Goal: Information Seeking & Learning: Learn about a topic

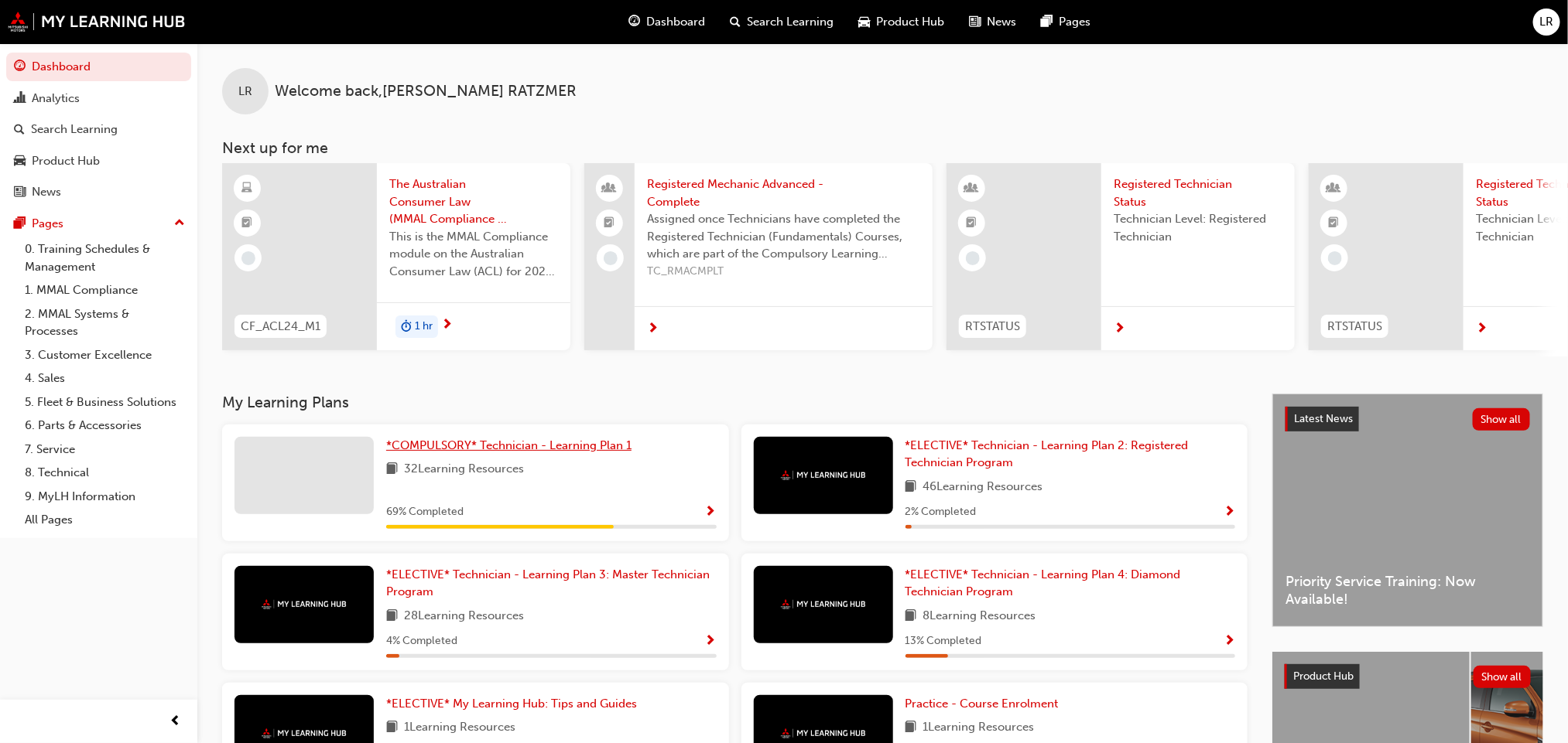
click at [618, 453] on span "*COMPULSORY* Technician - Learning Plan 1" at bounding box center [509, 445] width 245 height 14
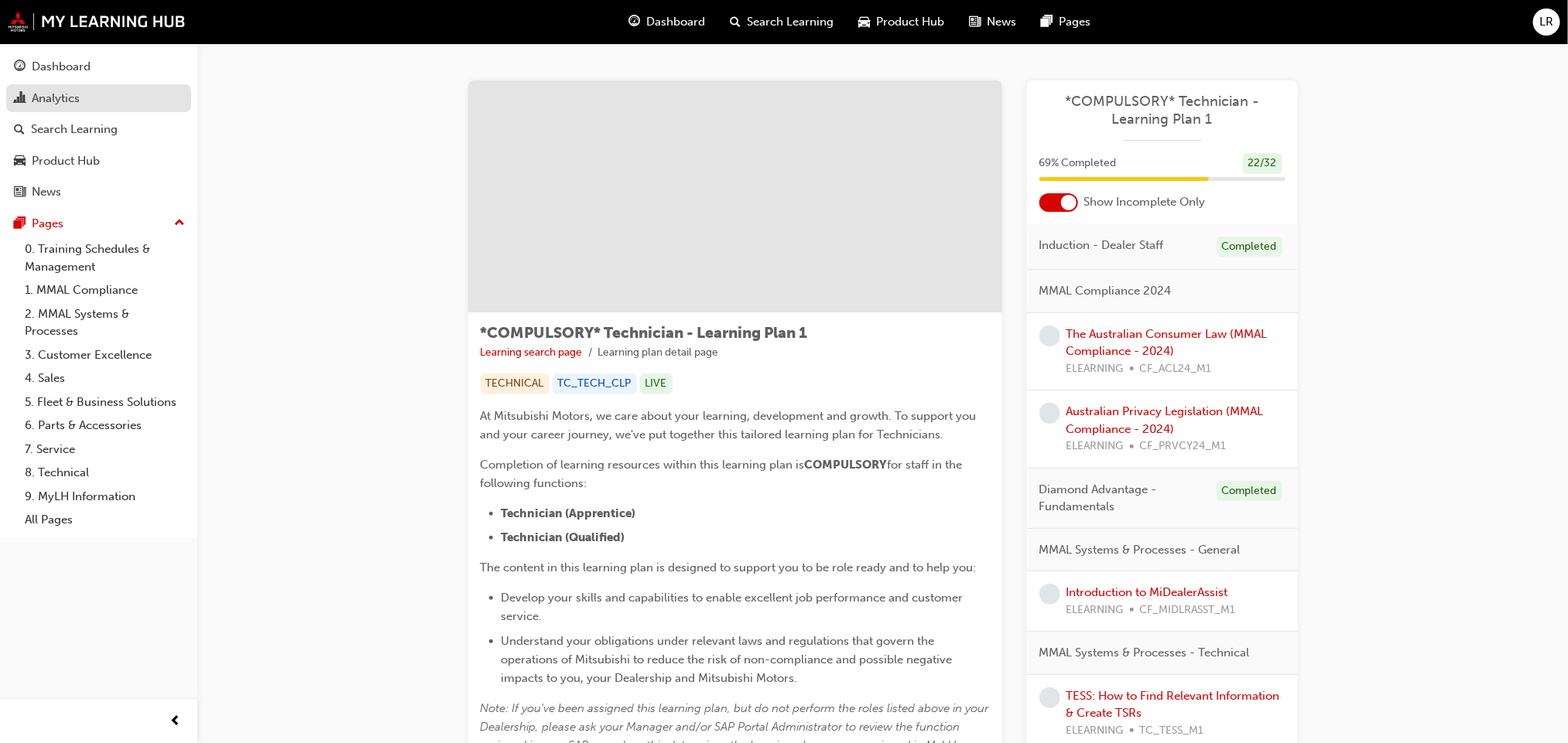
click at [45, 89] on div "Analytics" at bounding box center [98, 98] width 170 height 20
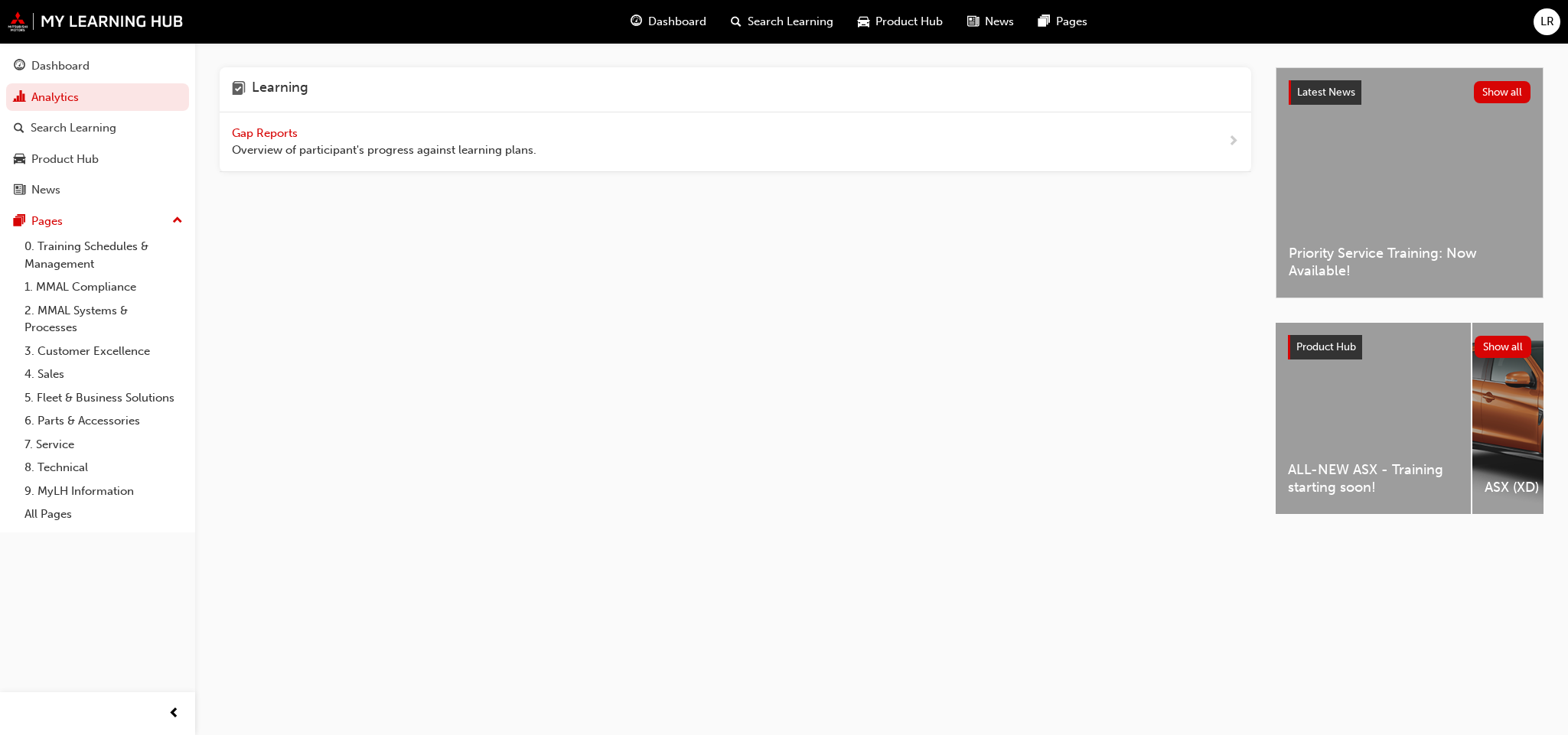
click at [244, 123] on div "Gap Reports Overview of participant's progress against learning plans." at bounding box center [735, 142] width 1032 height 59
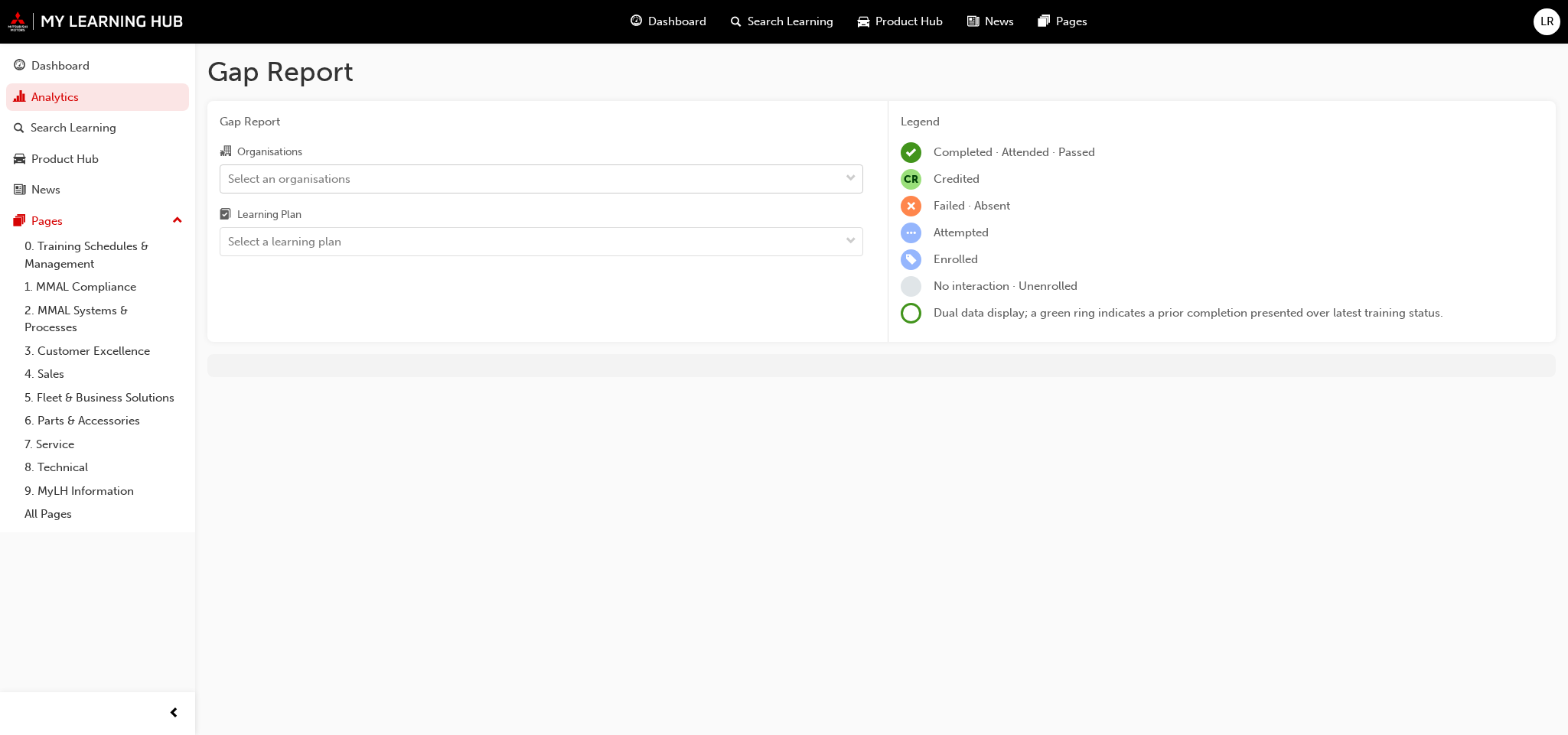
click at [440, 178] on div "Select an organisations" at bounding box center [529, 179] width 619 height 27
click at [230, 178] on input "Organisations Select an organisations" at bounding box center [229, 177] width 2 height 13
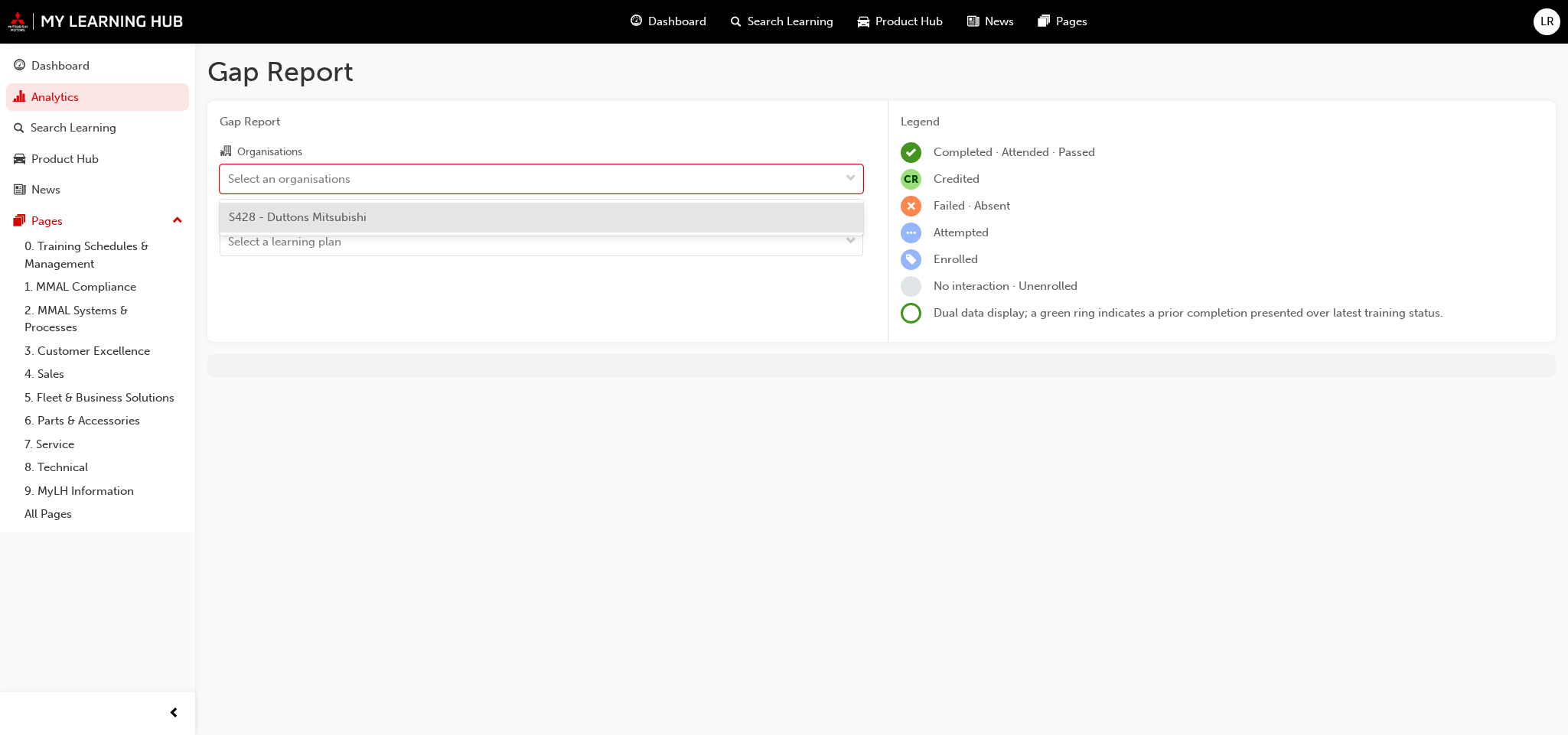
click at [404, 223] on div "S428 - Duttons Mitsubishi" at bounding box center [541, 217] width 644 height 30
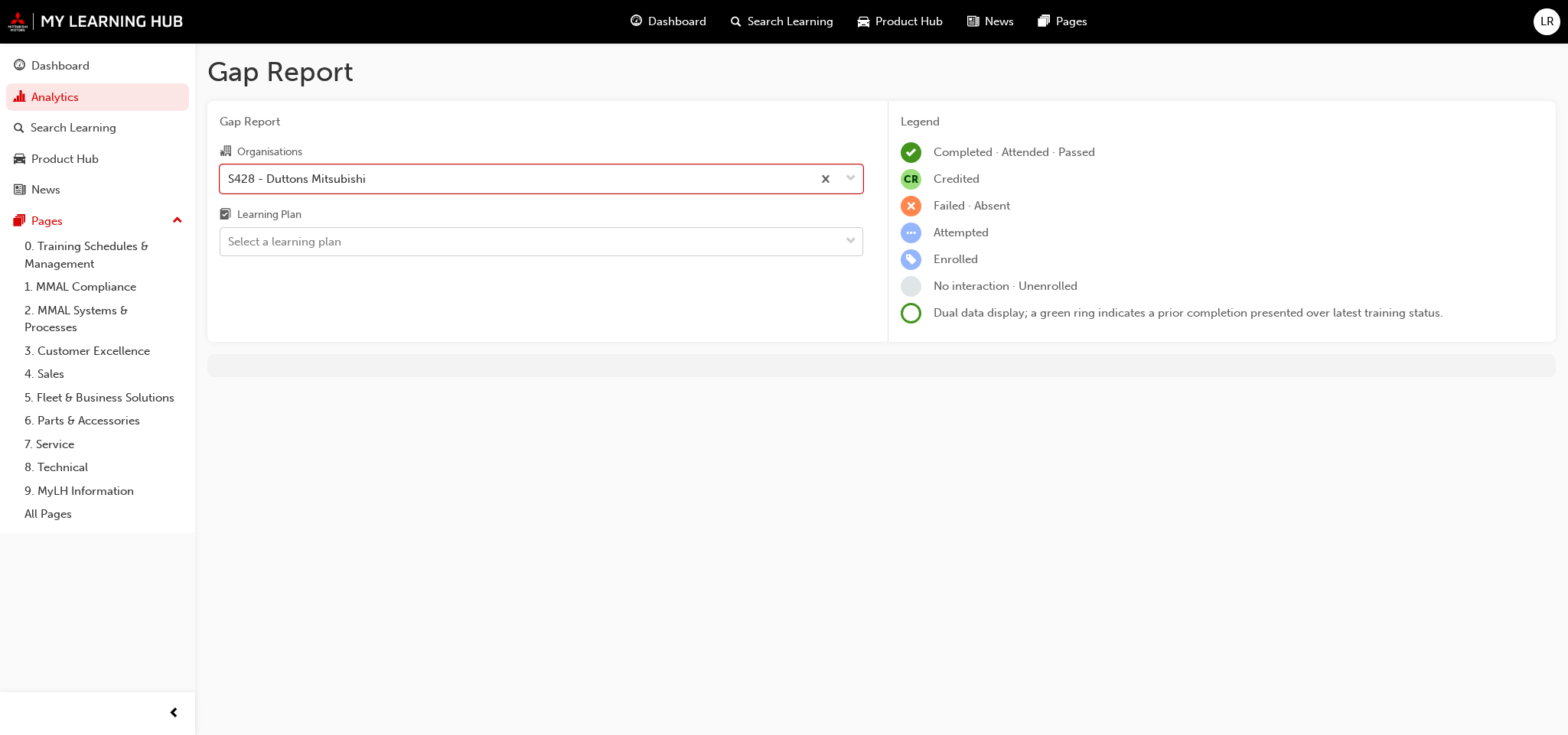
click at [398, 236] on div "Select a learning plan" at bounding box center [529, 242] width 619 height 27
click at [230, 236] on input "Learning Plan Select a learning plan" at bounding box center [229, 240] width 2 height 13
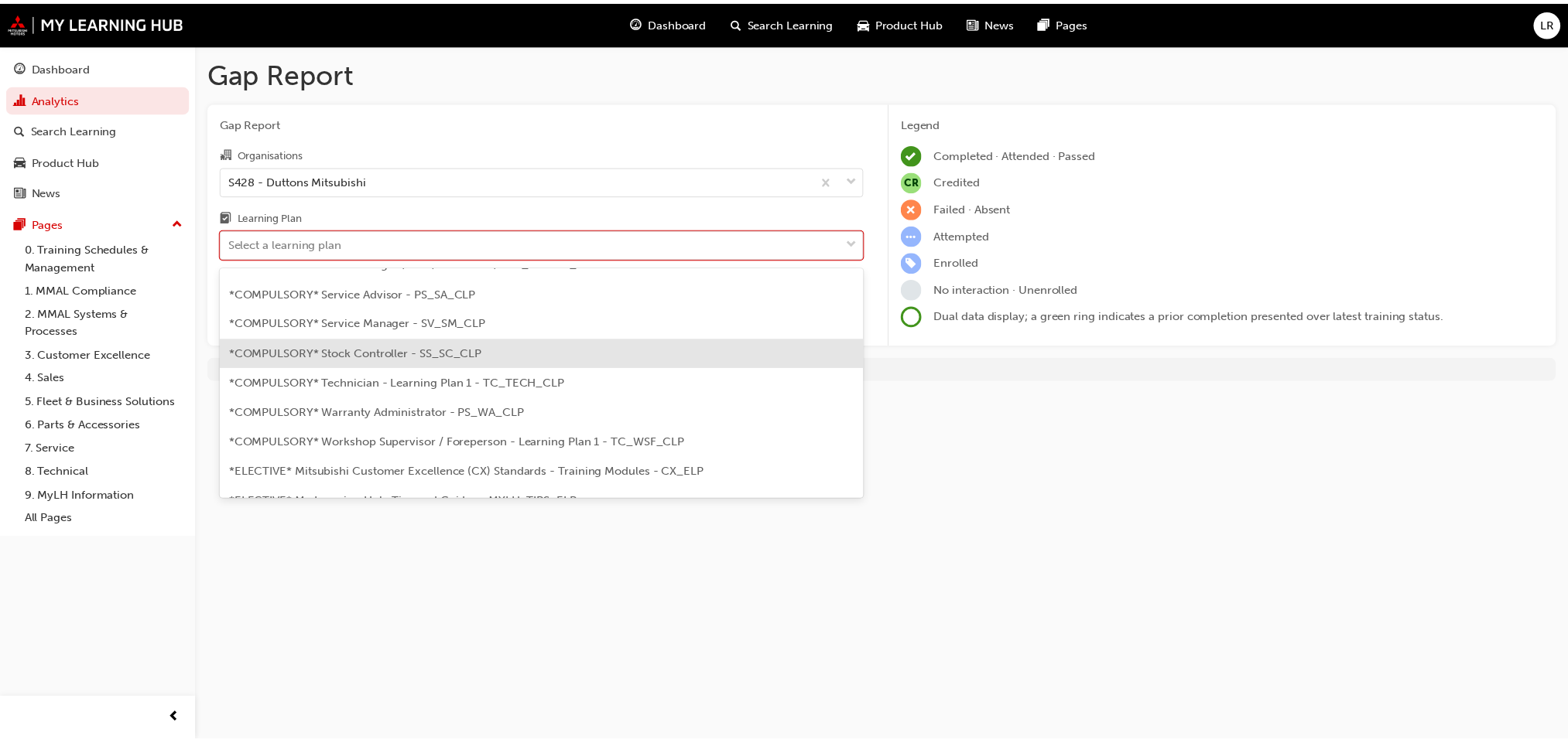
scroll to position [580, 0]
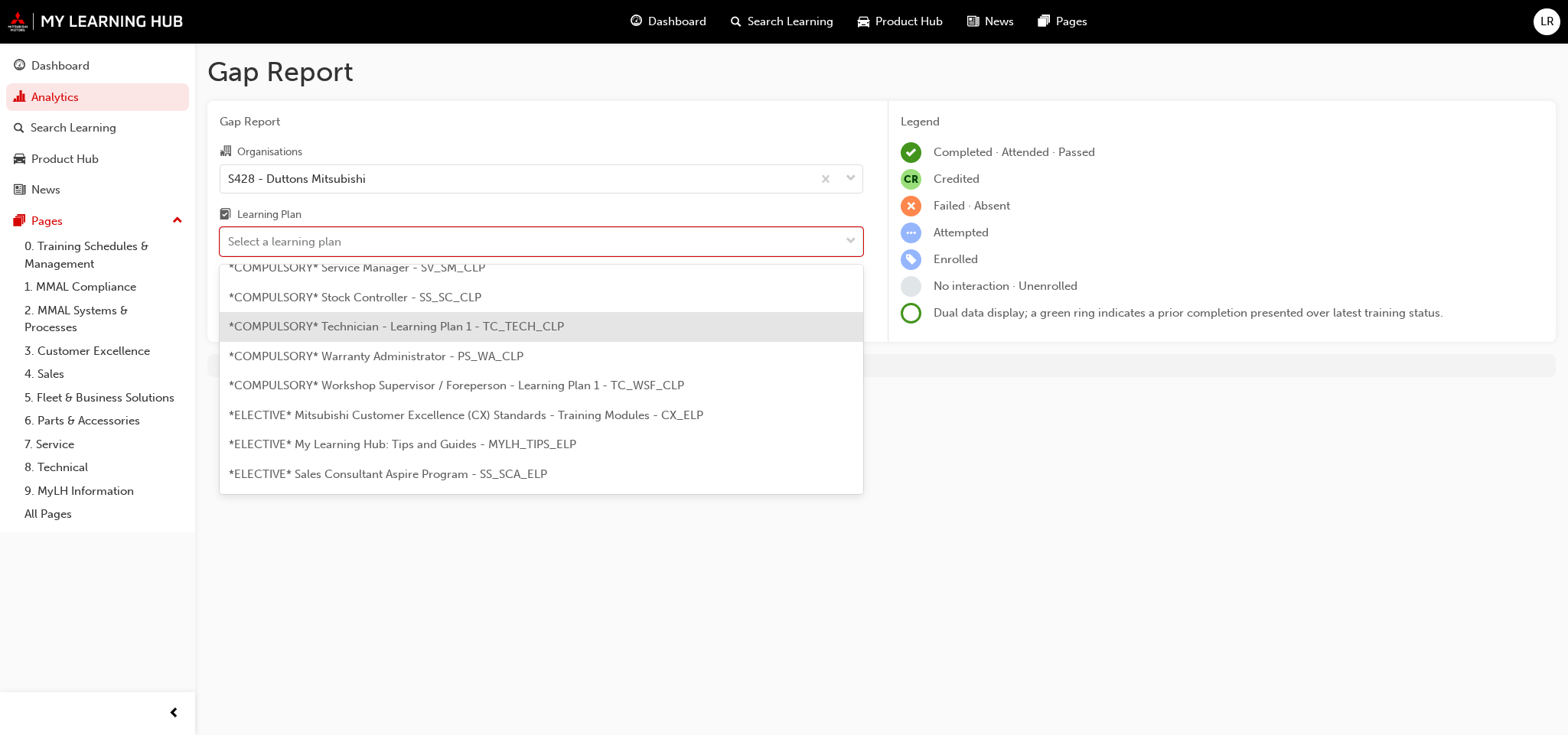
click at [448, 320] on span "*COMPULSORY* Technician - Learning Plan 1 - TC_TECH_CLP" at bounding box center [396, 327] width 335 height 14
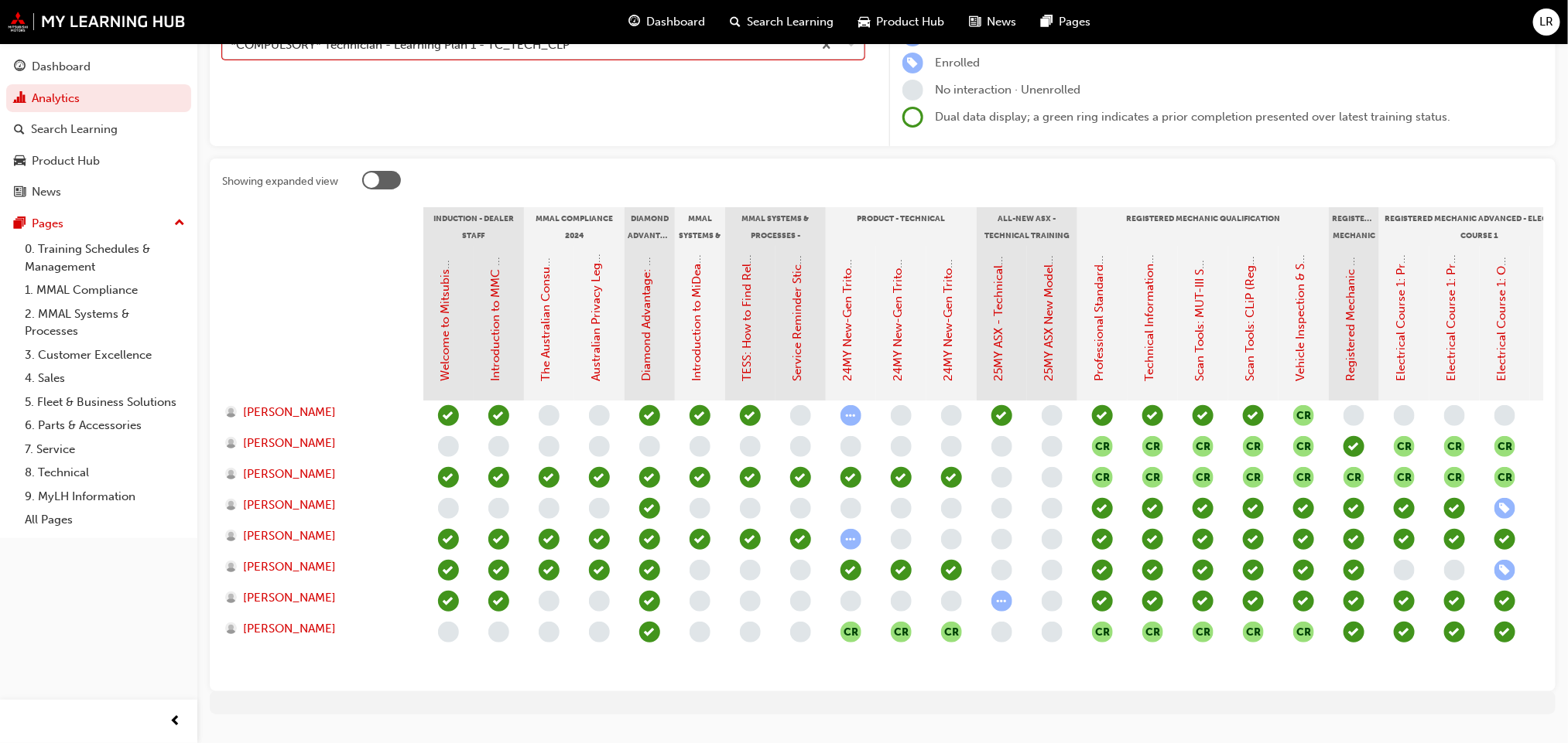
scroll to position [232, 0]
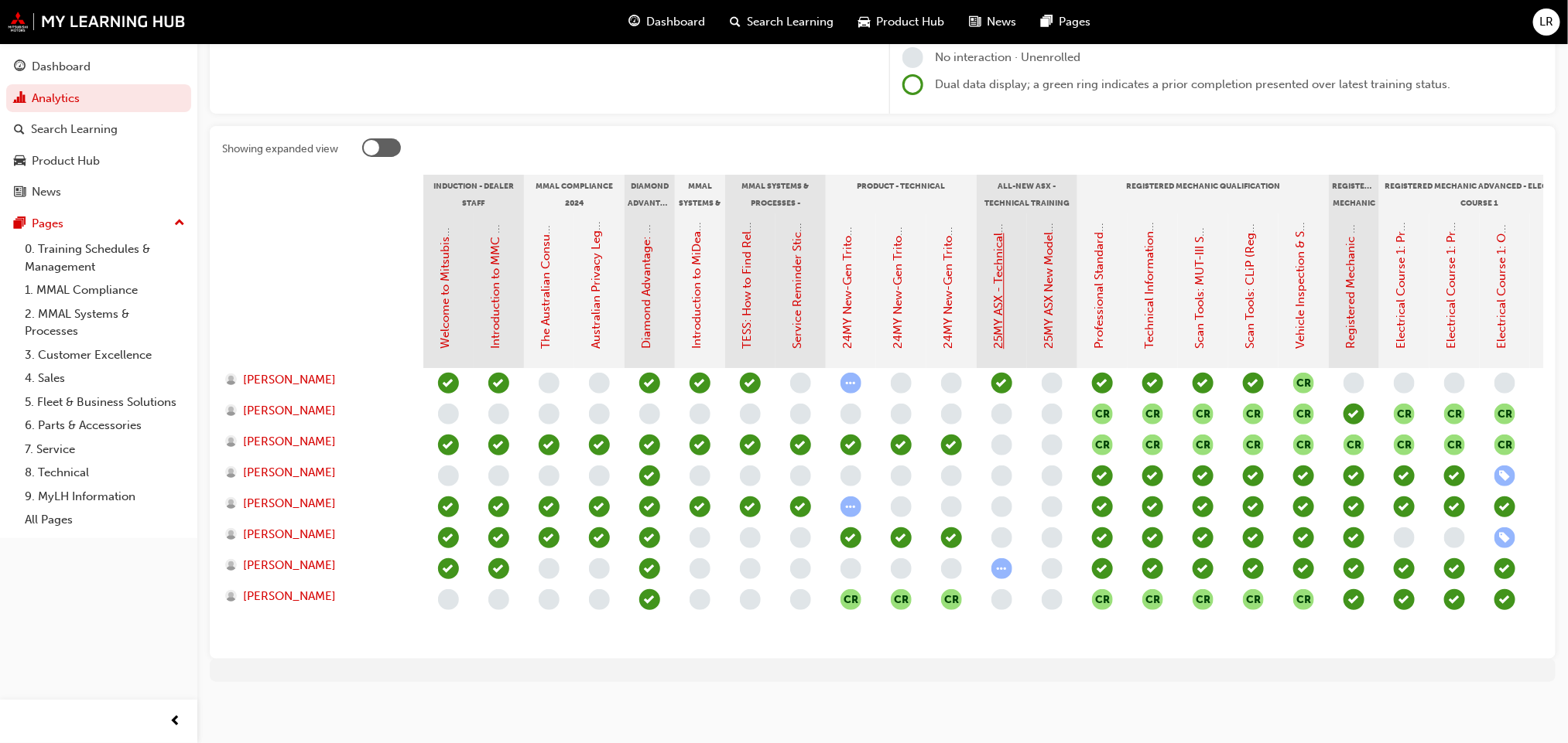
click at [1000, 316] on link "25MY ASX - Technical and Service Introduction" at bounding box center [999, 224] width 14 height 251
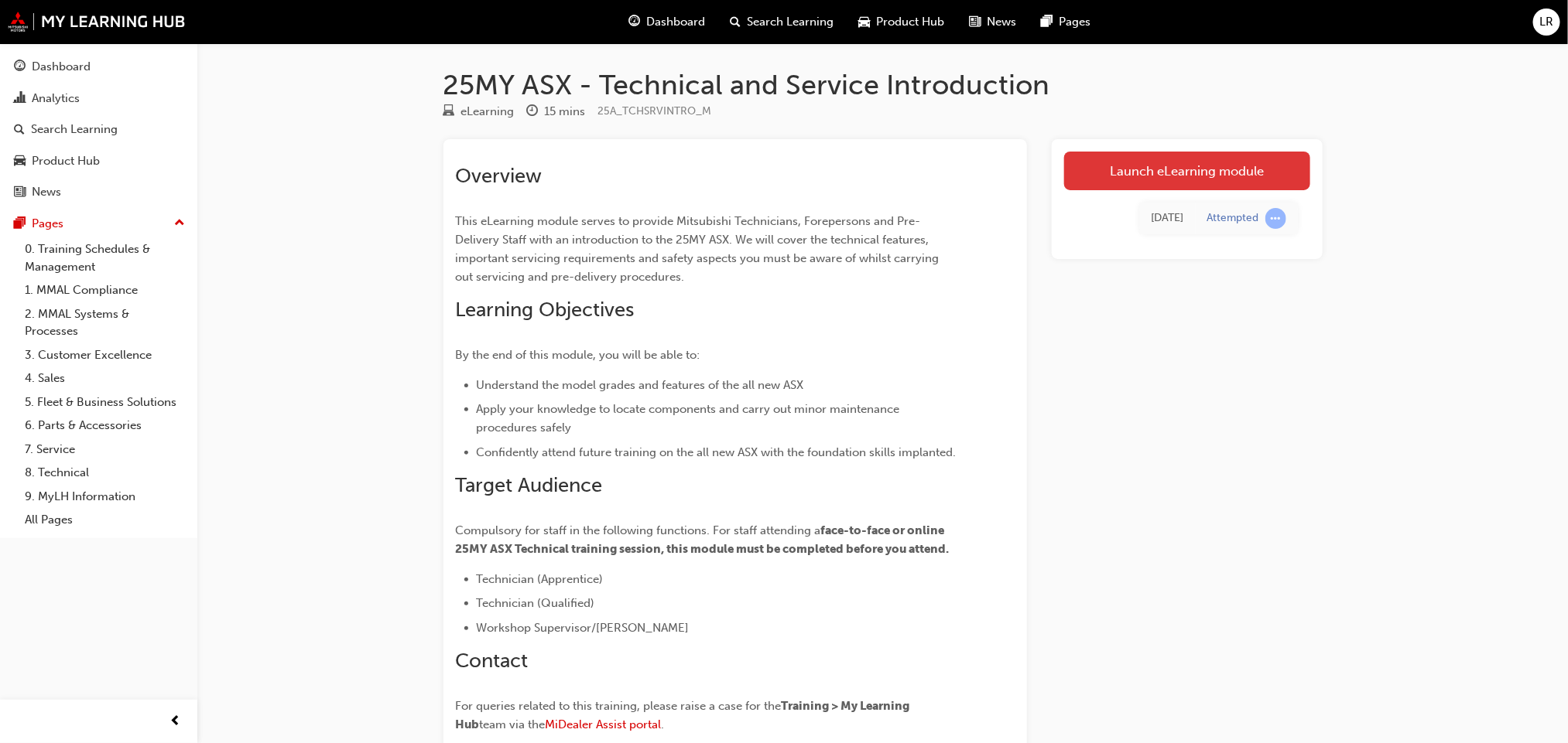
click at [1187, 179] on link "Launch eLearning module" at bounding box center [1186, 170] width 246 height 39
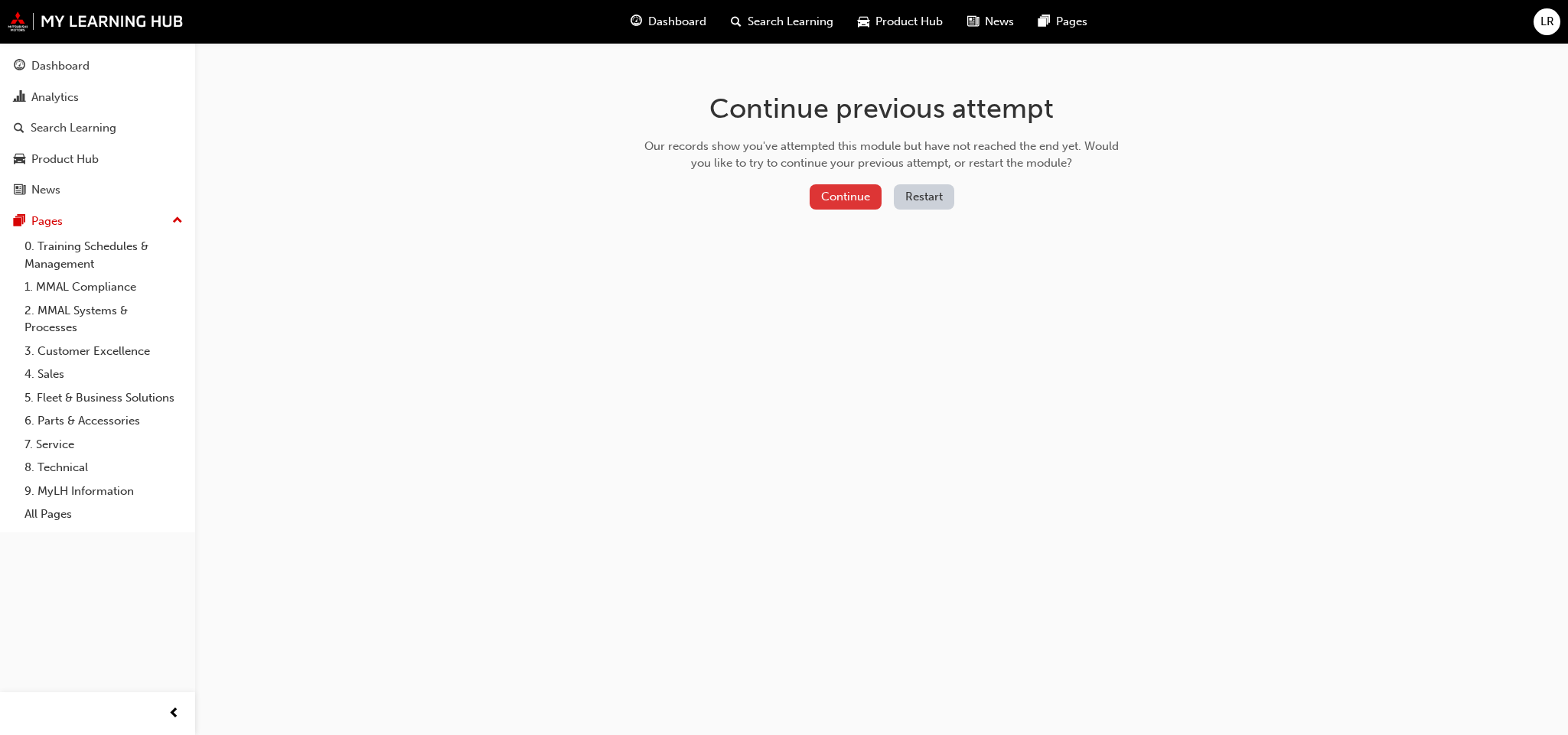
click at [857, 196] on button "Continue" at bounding box center [845, 197] width 72 height 25
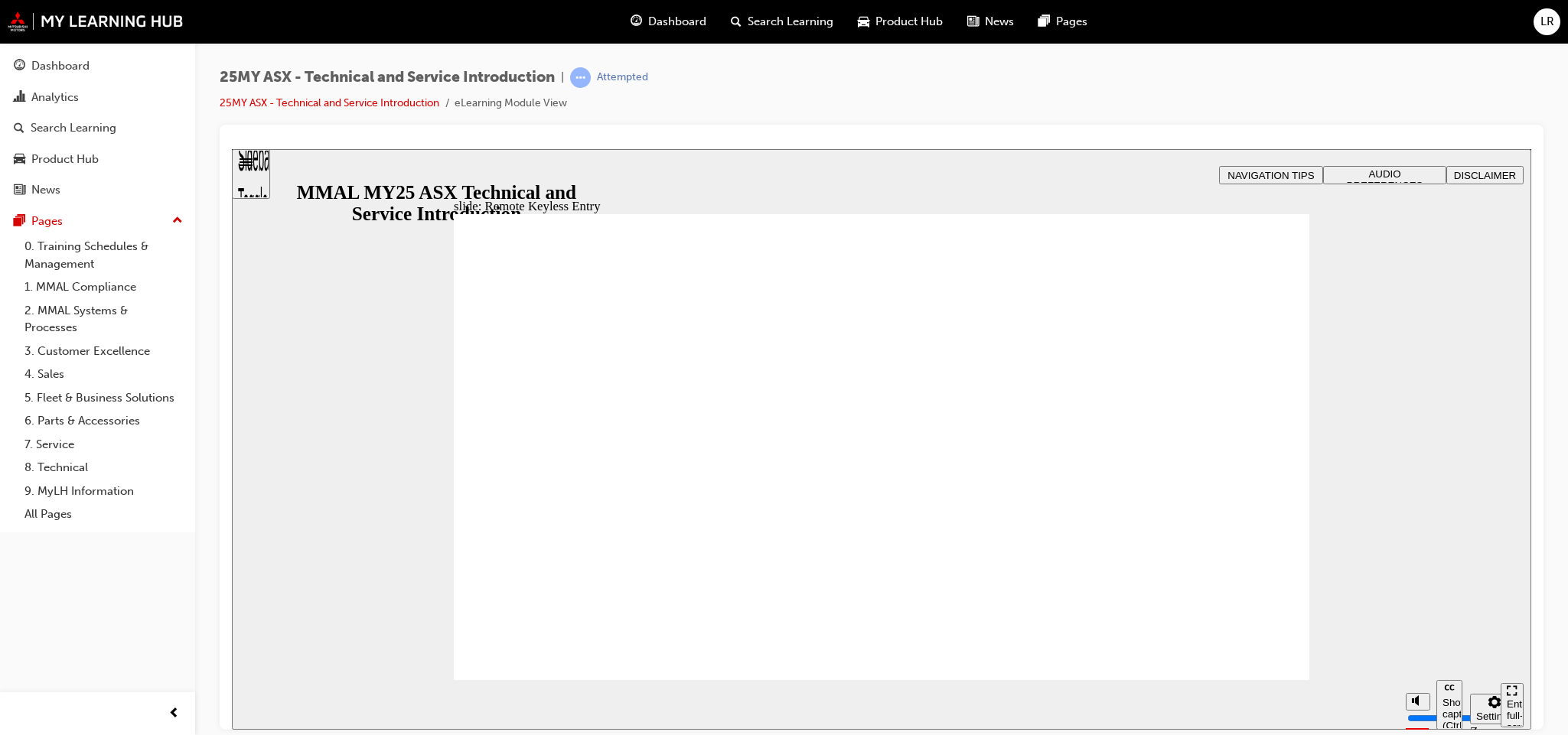
type input "12"
click at [1247, 679] on section "Play (Ctrl+Alt+P) Replay (Ctrl+Alt+R) Show captions (Ctrl+Alt+C) Playback speed…" at bounding box center [882, 704] width 1299 height 50
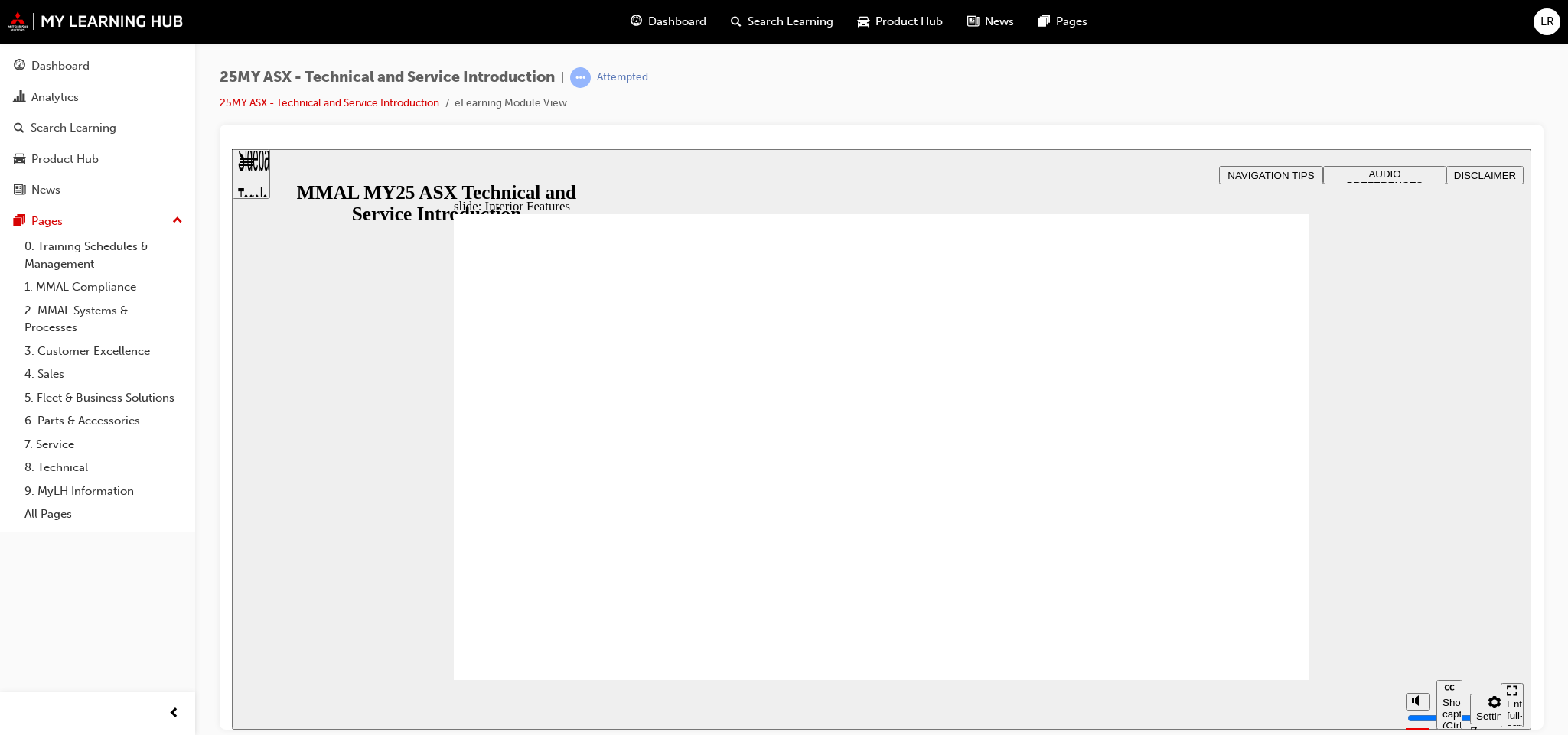
type input "17"
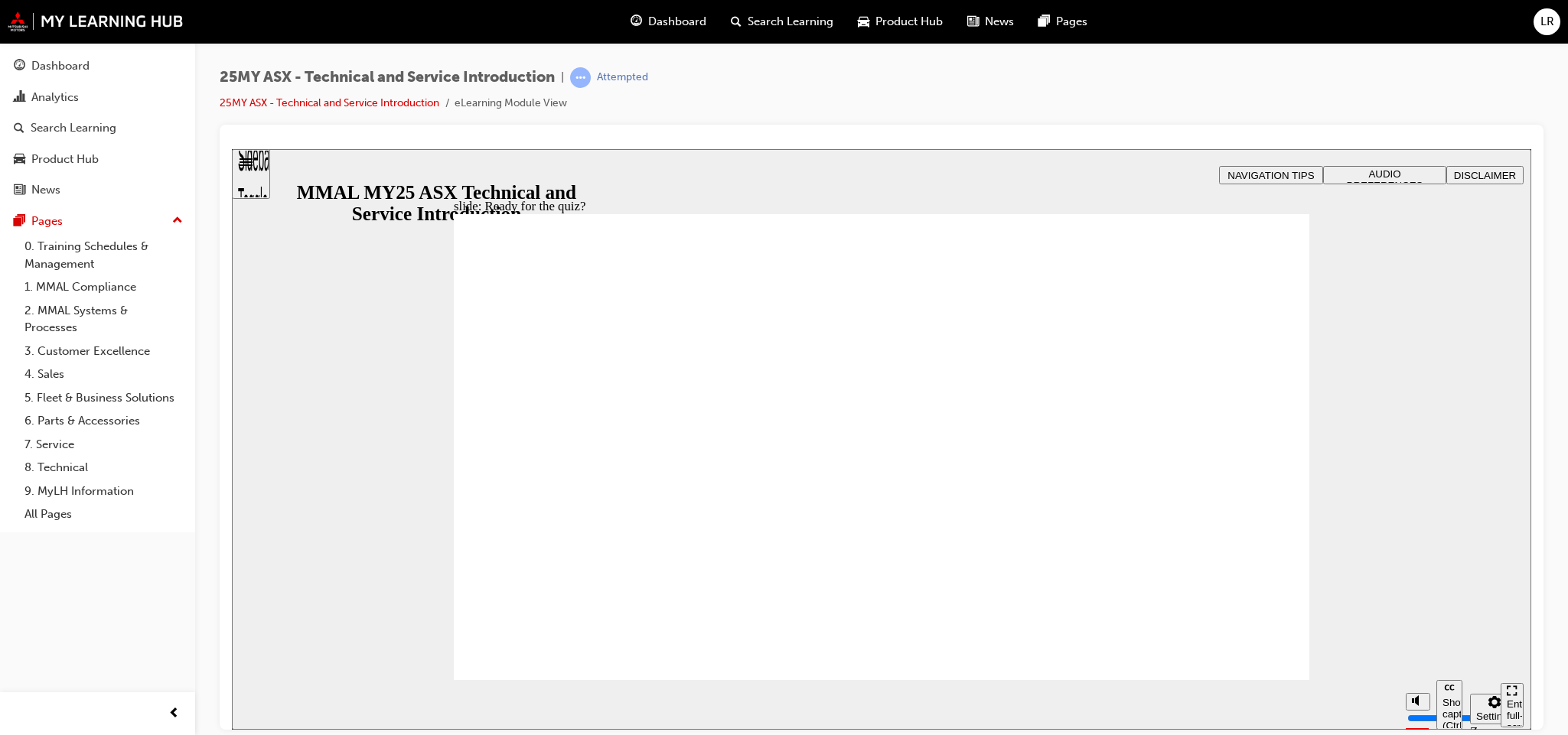
radio input "true"
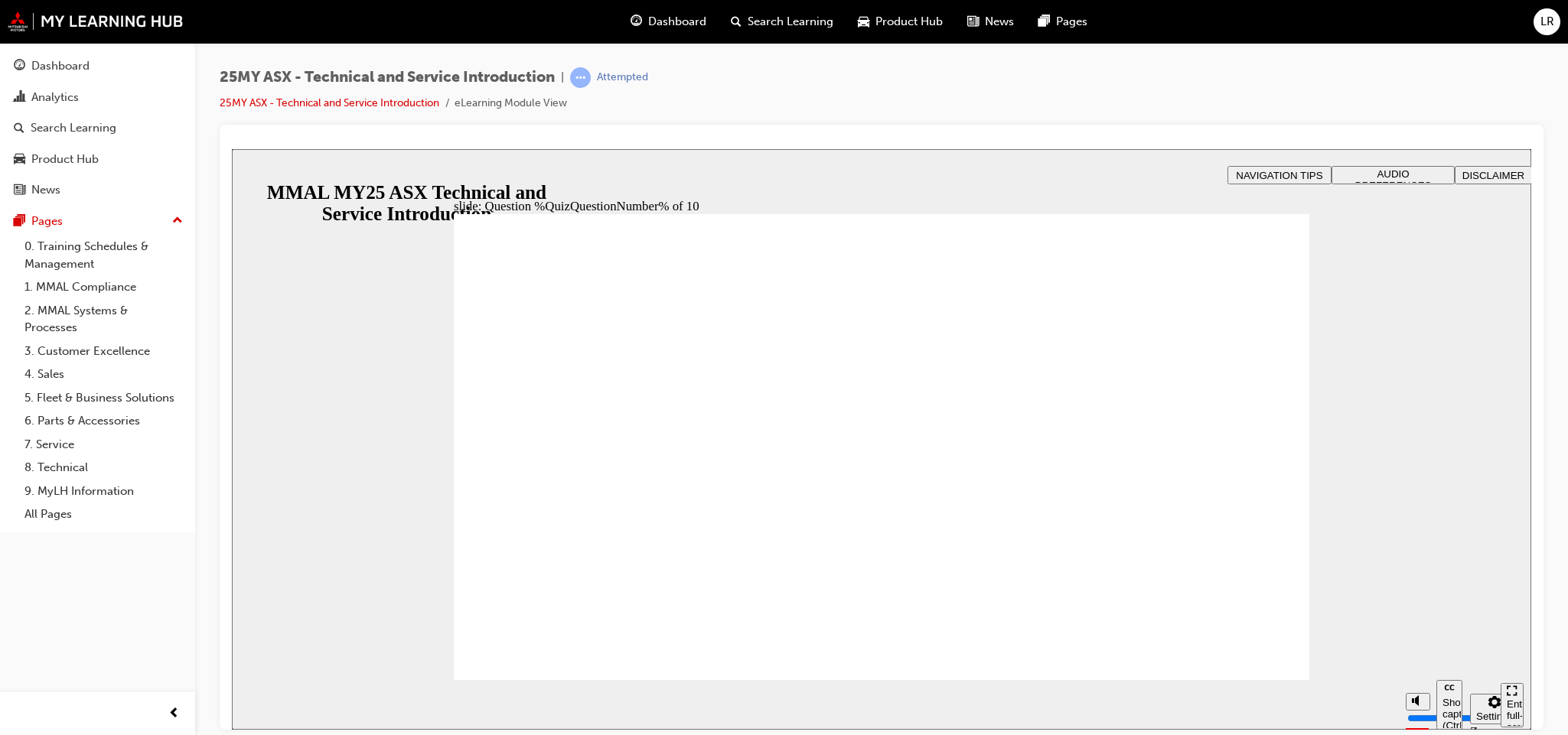
radio input "true"
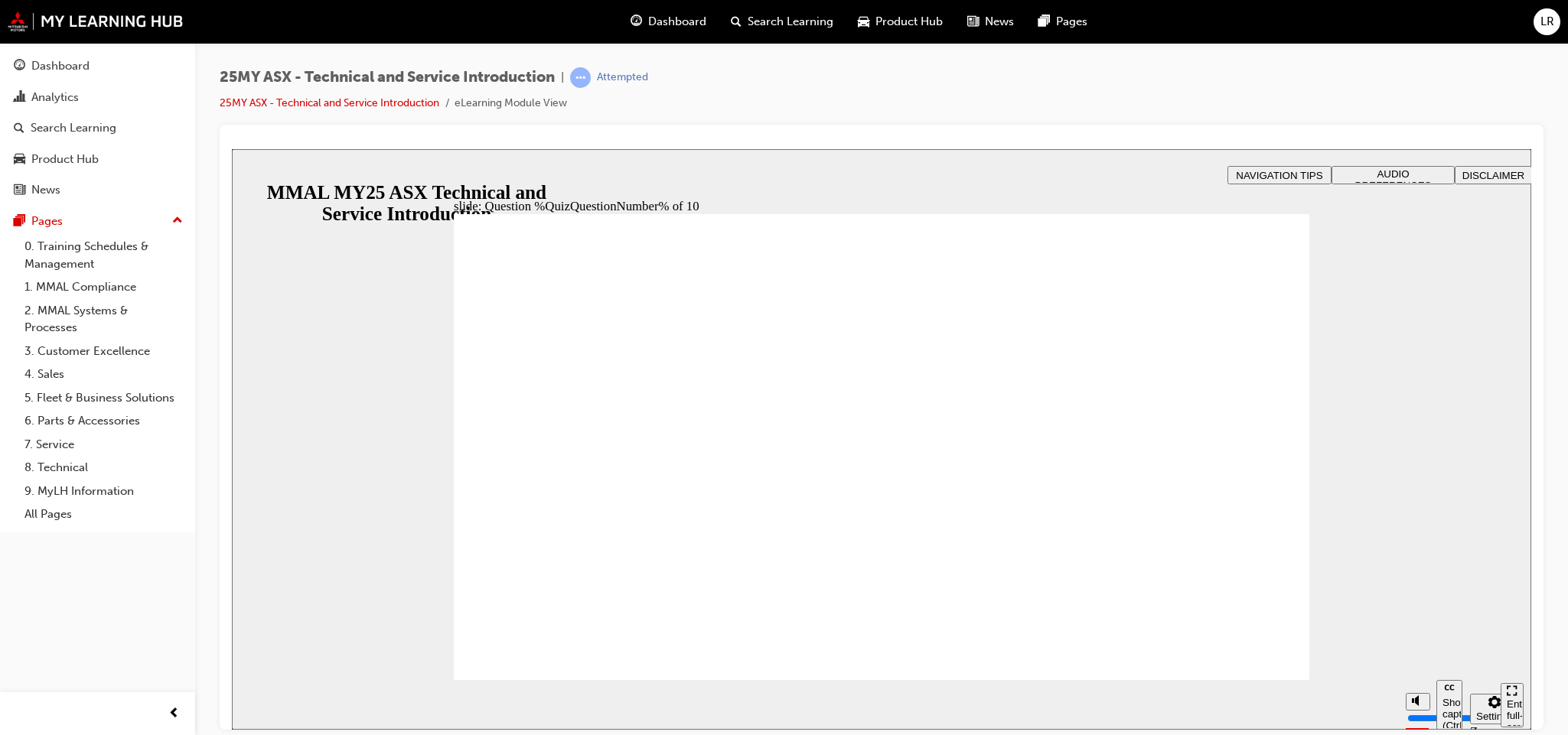
radio input "true"
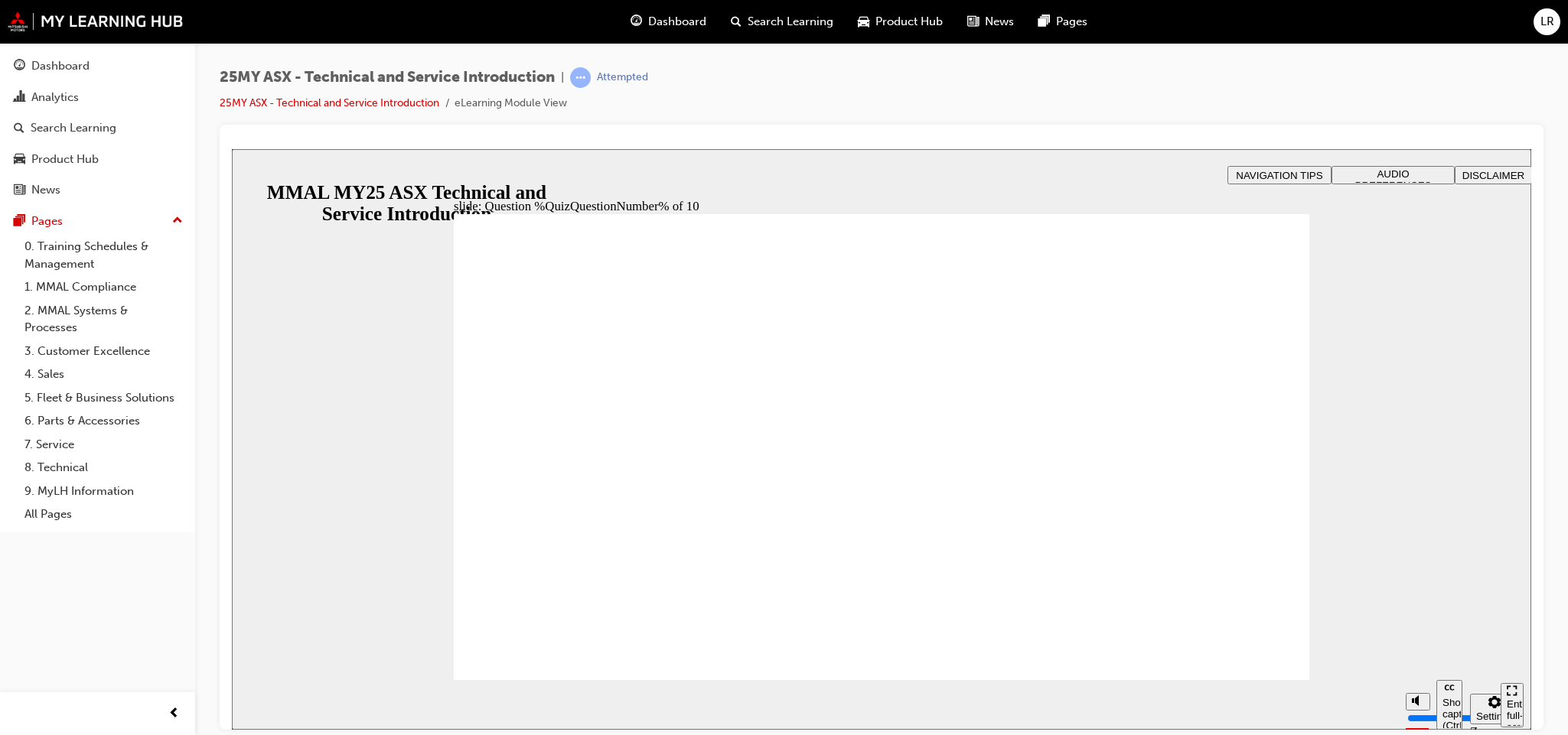
radio input "true"
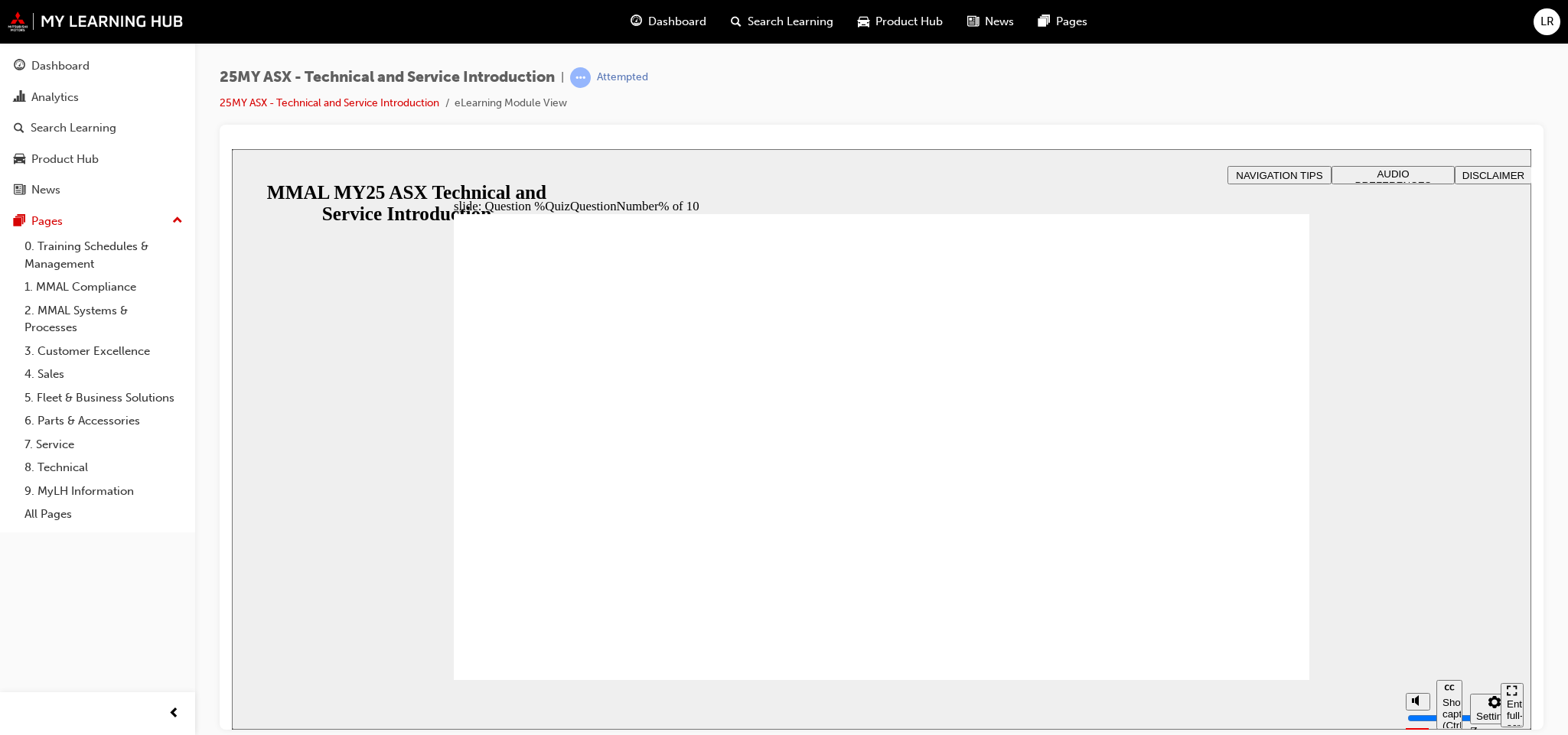
radio input "true"
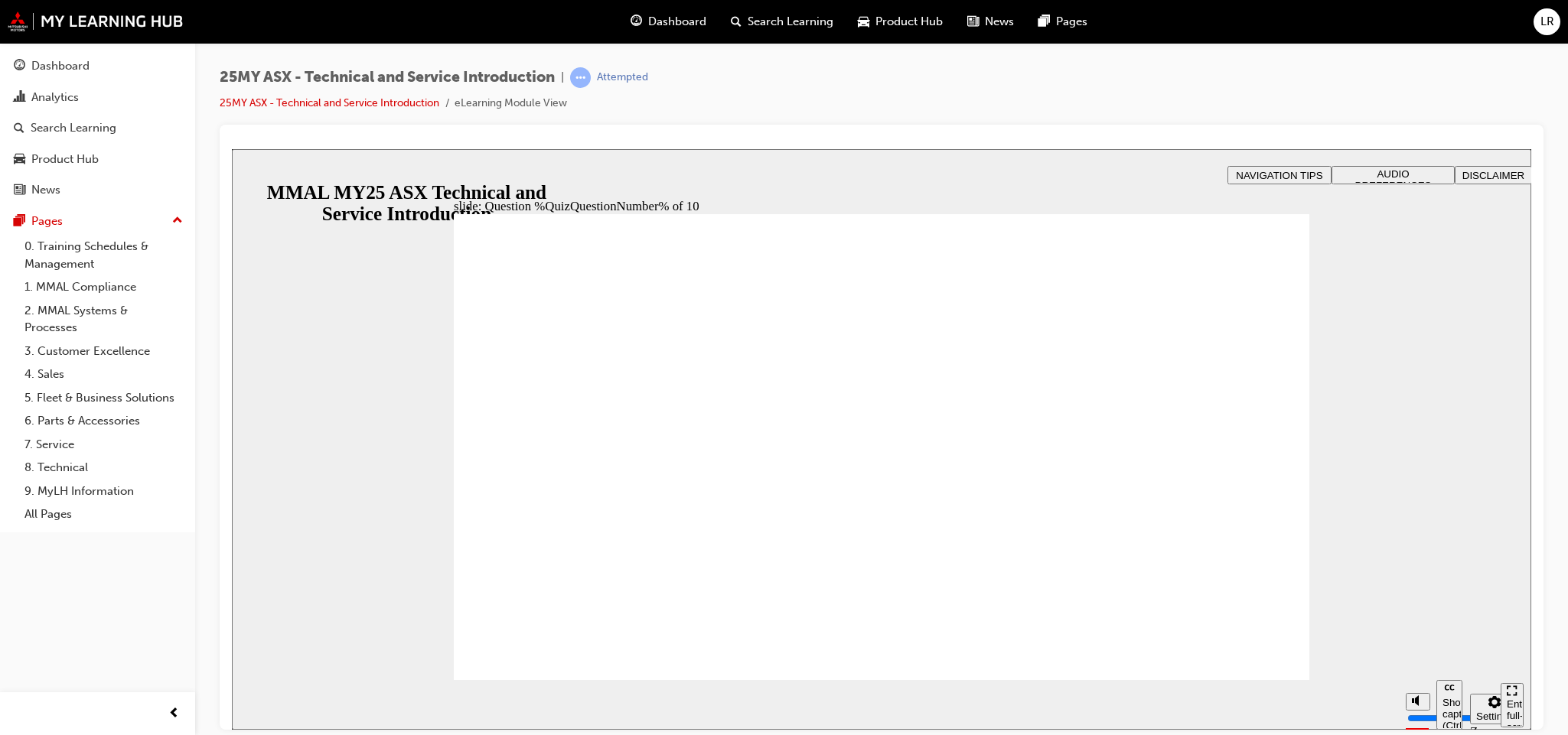
click at [1227, 679] on section "Pause (Ctrl+Alt+P) Replay (Ctrl+Alt+R) Show captions (Ctrl+Alt+C) Playback spee…" at bounding box center [882, 704] width 1299 height 50
radio input "true"
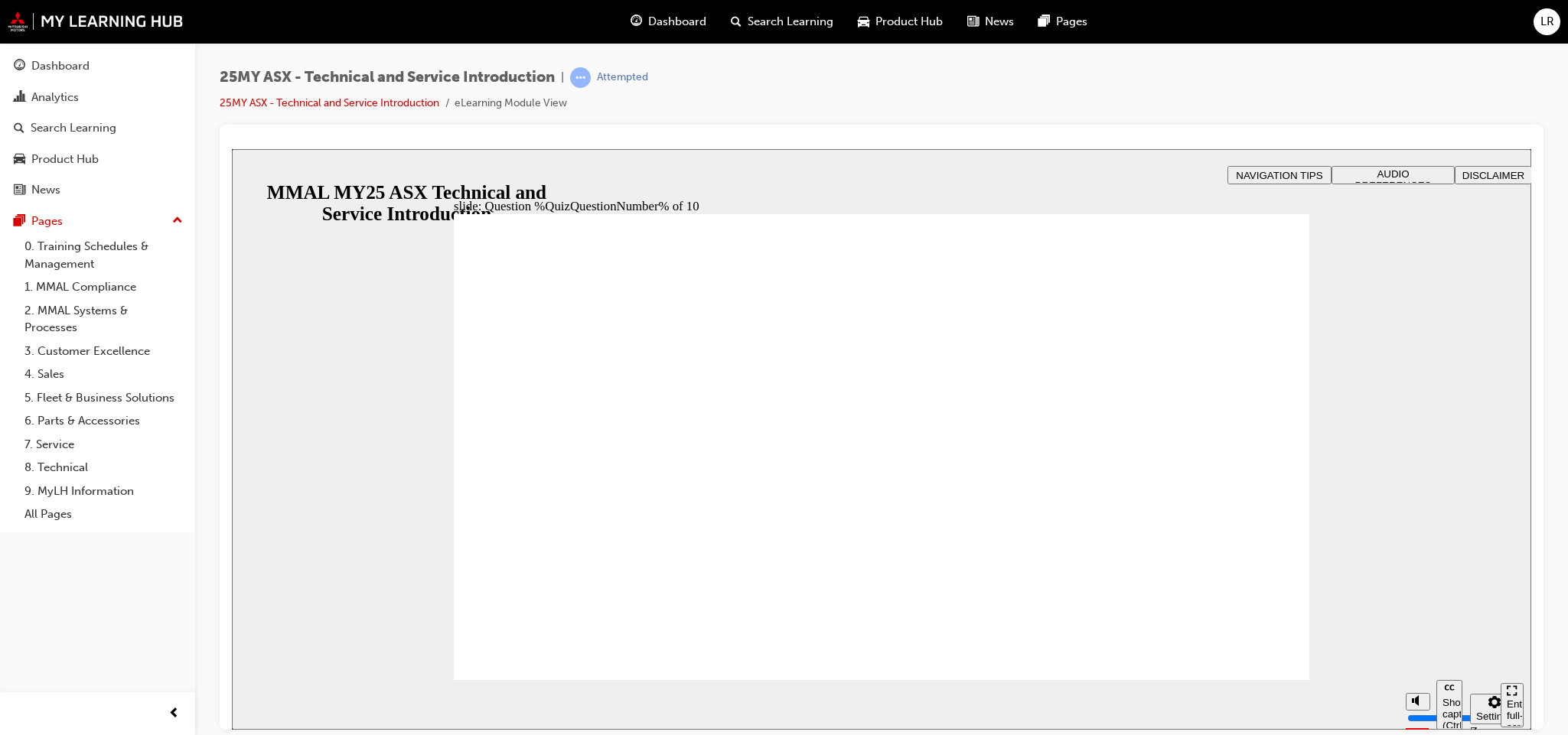
drag, startPoint x: 570, startPoint y: 616, endPoint x: 573, endPoint y: 630, distance: 14.3
drag, startPoint x: 934, startPoint y: 585, endPoint x: 947, endPoint y: 589, distance: 13.6
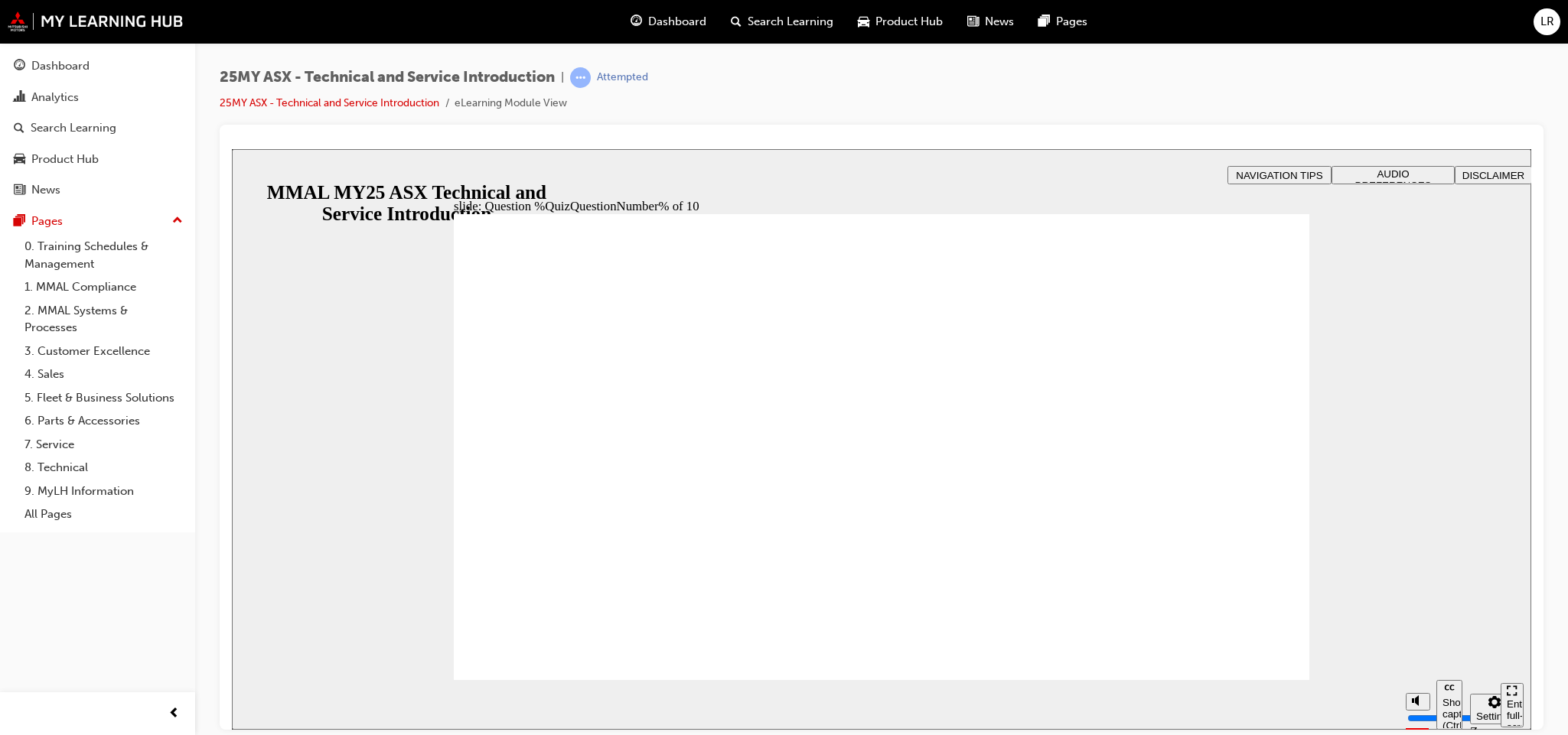
radio input "true"
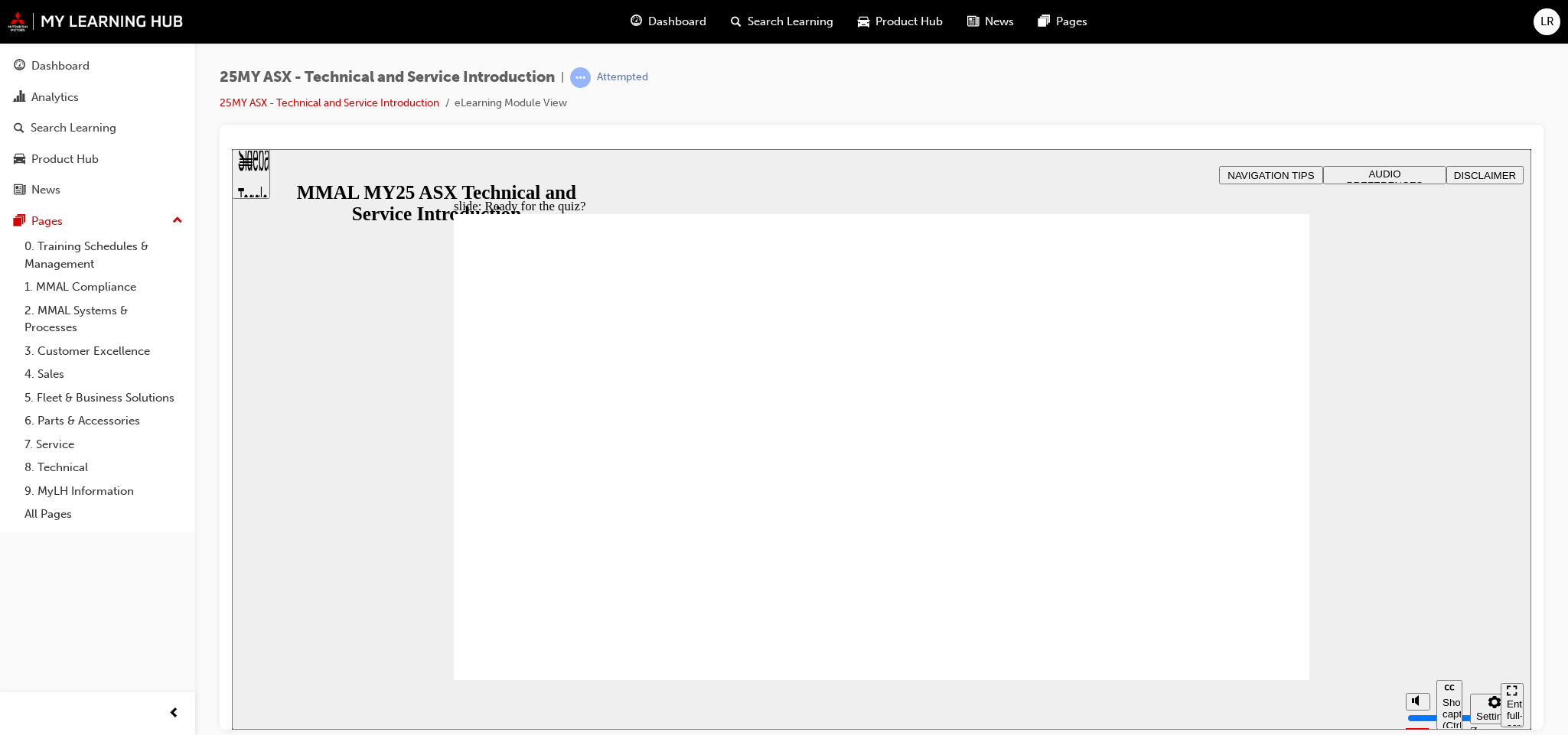
radio input "true"
drag, startPoint x: 535, startPoint y: 633, endPoint x: 925, endPoint y: 686, distance: 393.6
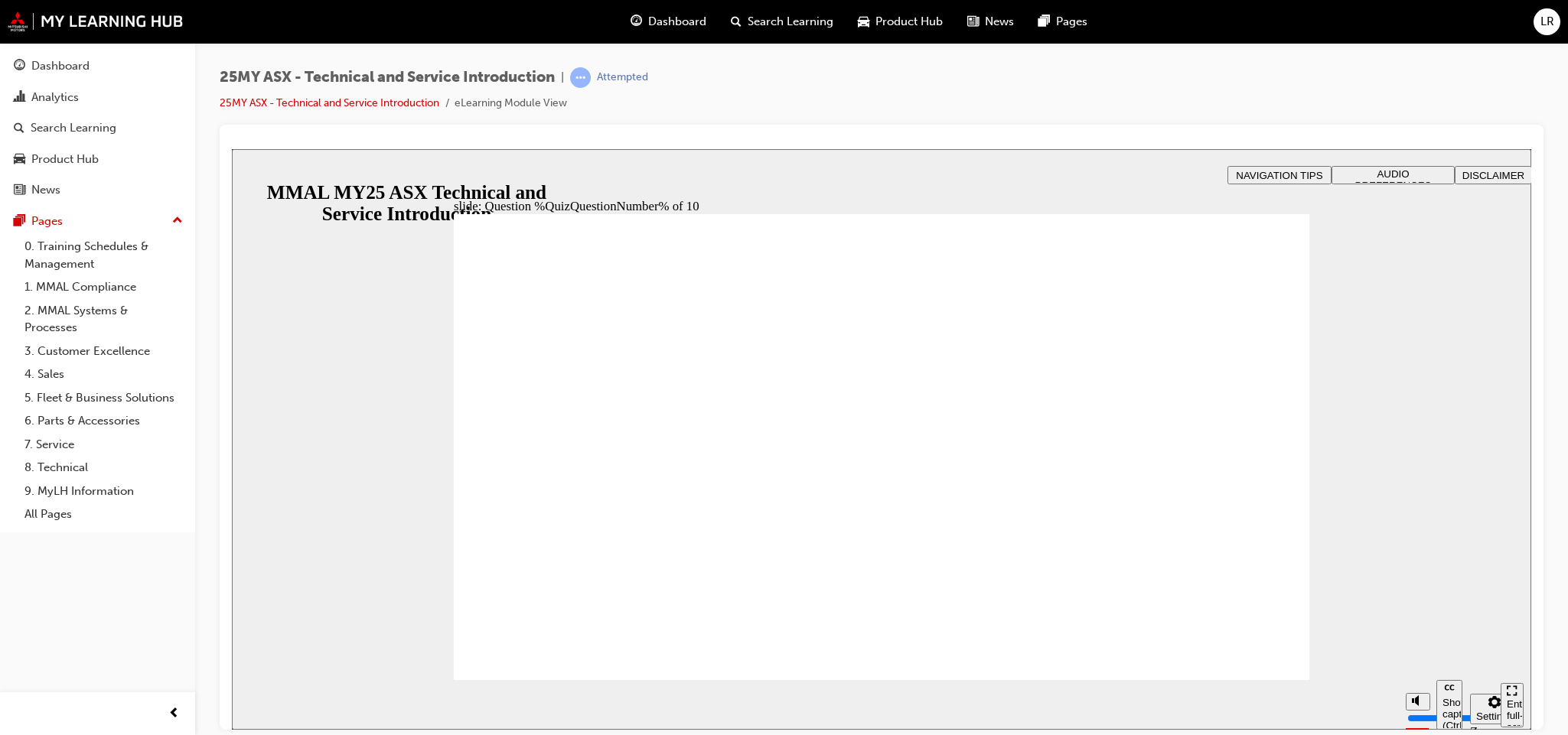
radio input "true"
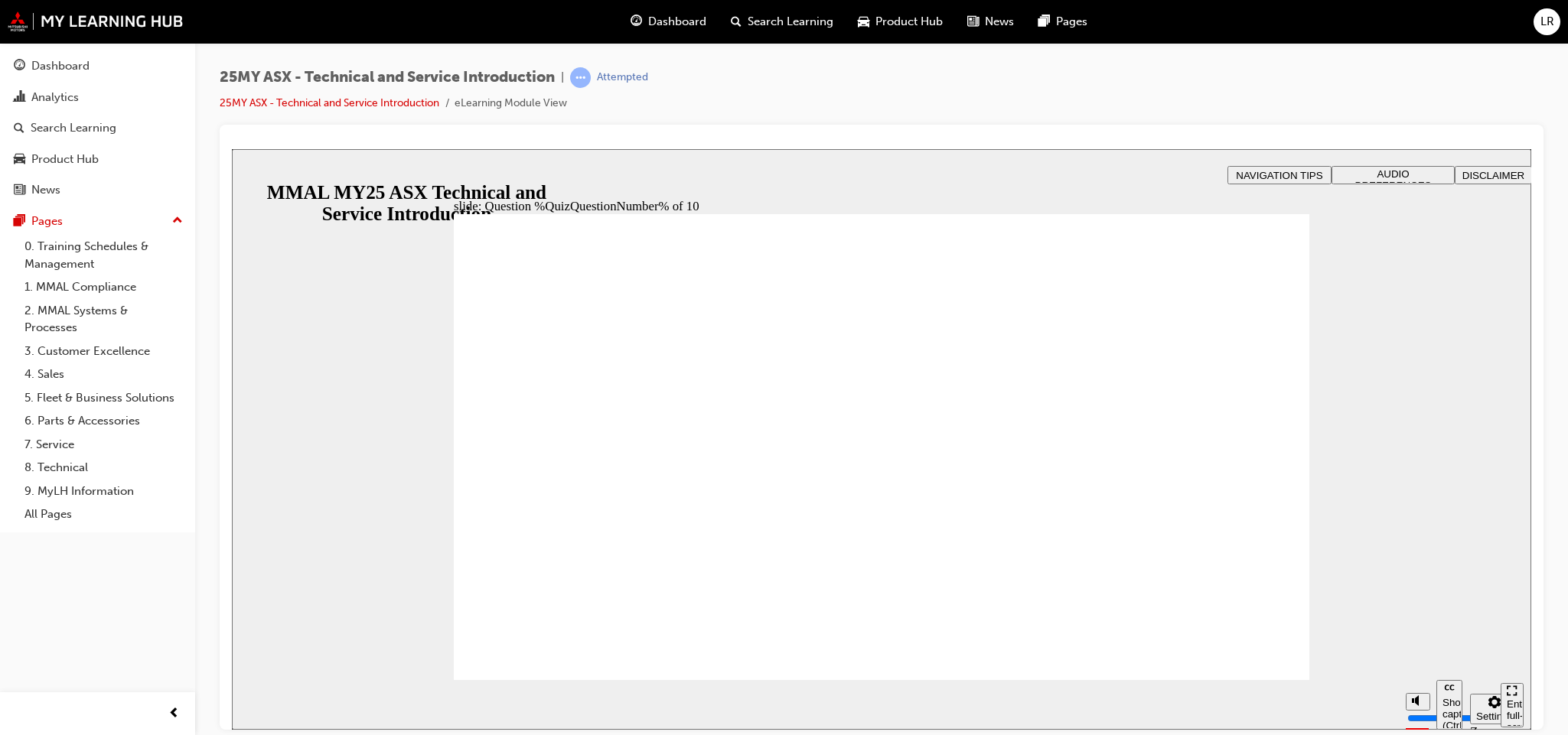
radio input "true"
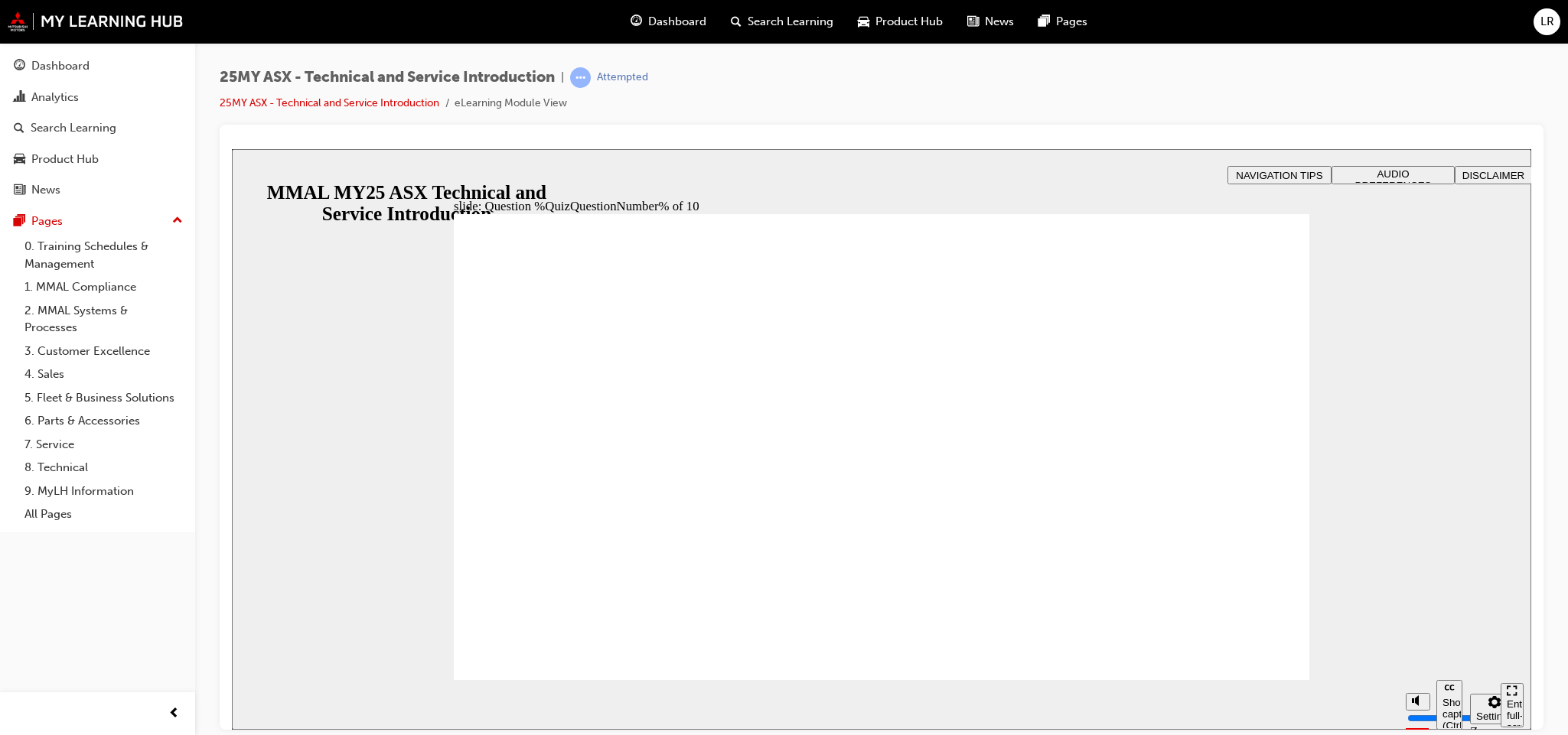
radio input "true"
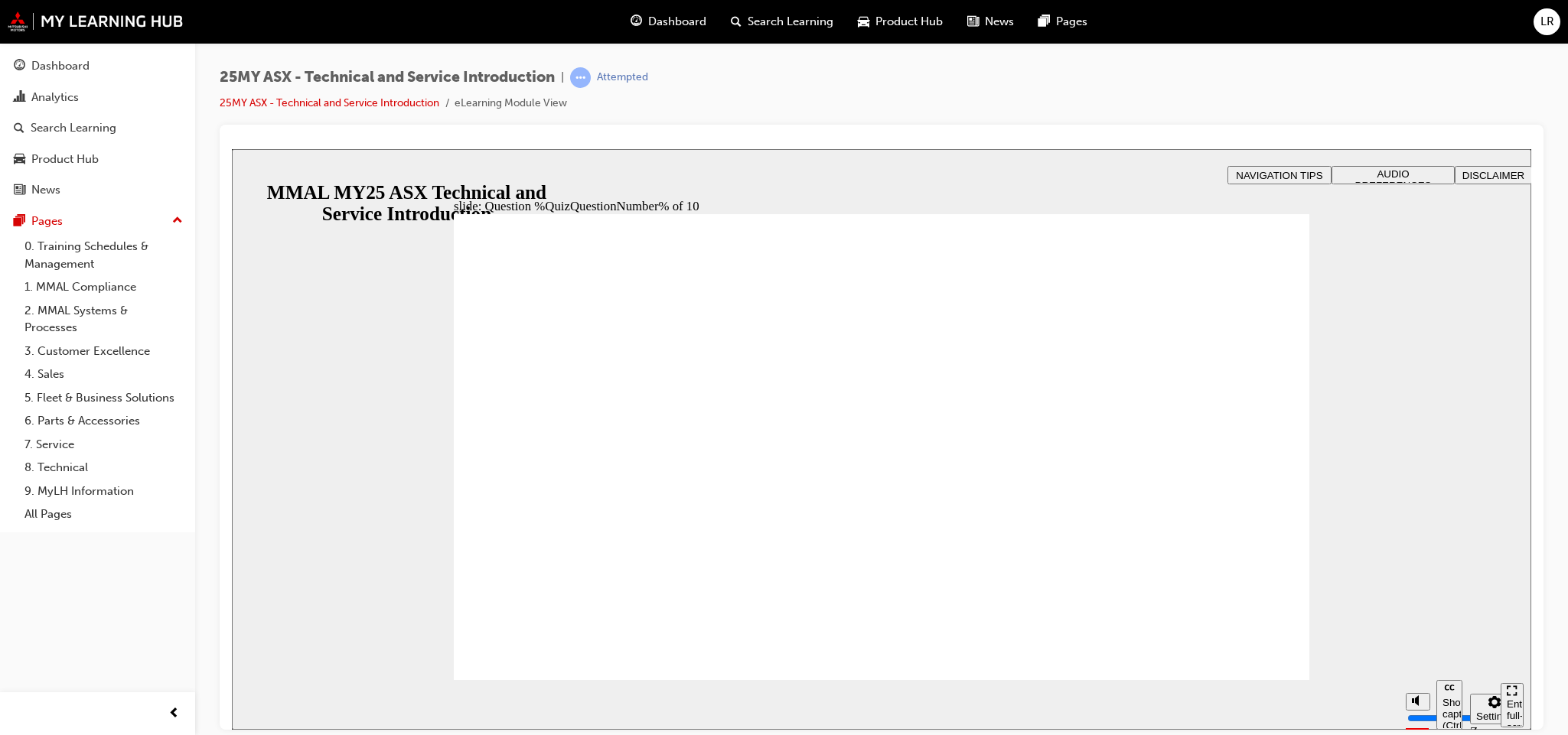
radio input "true"
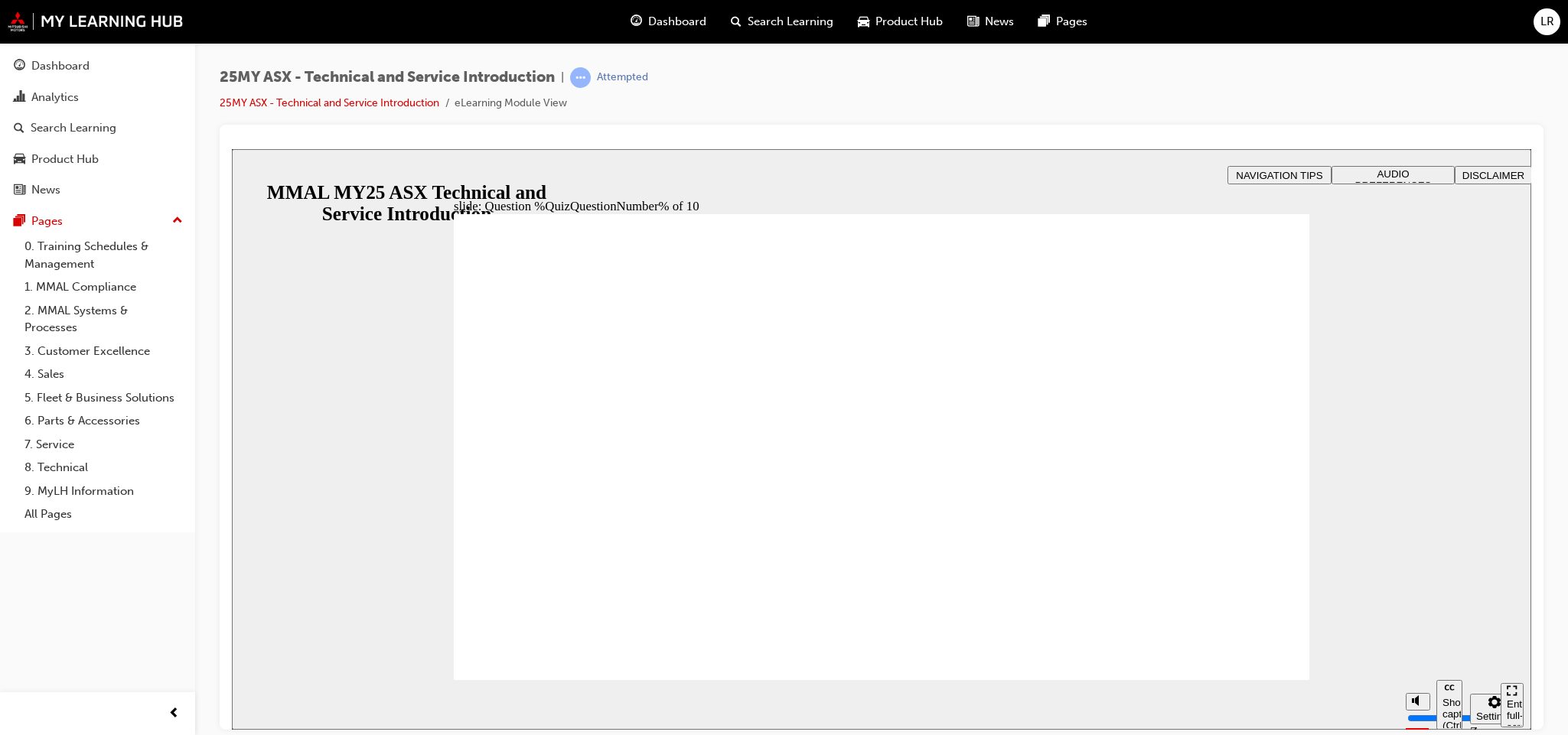
radio input "true"
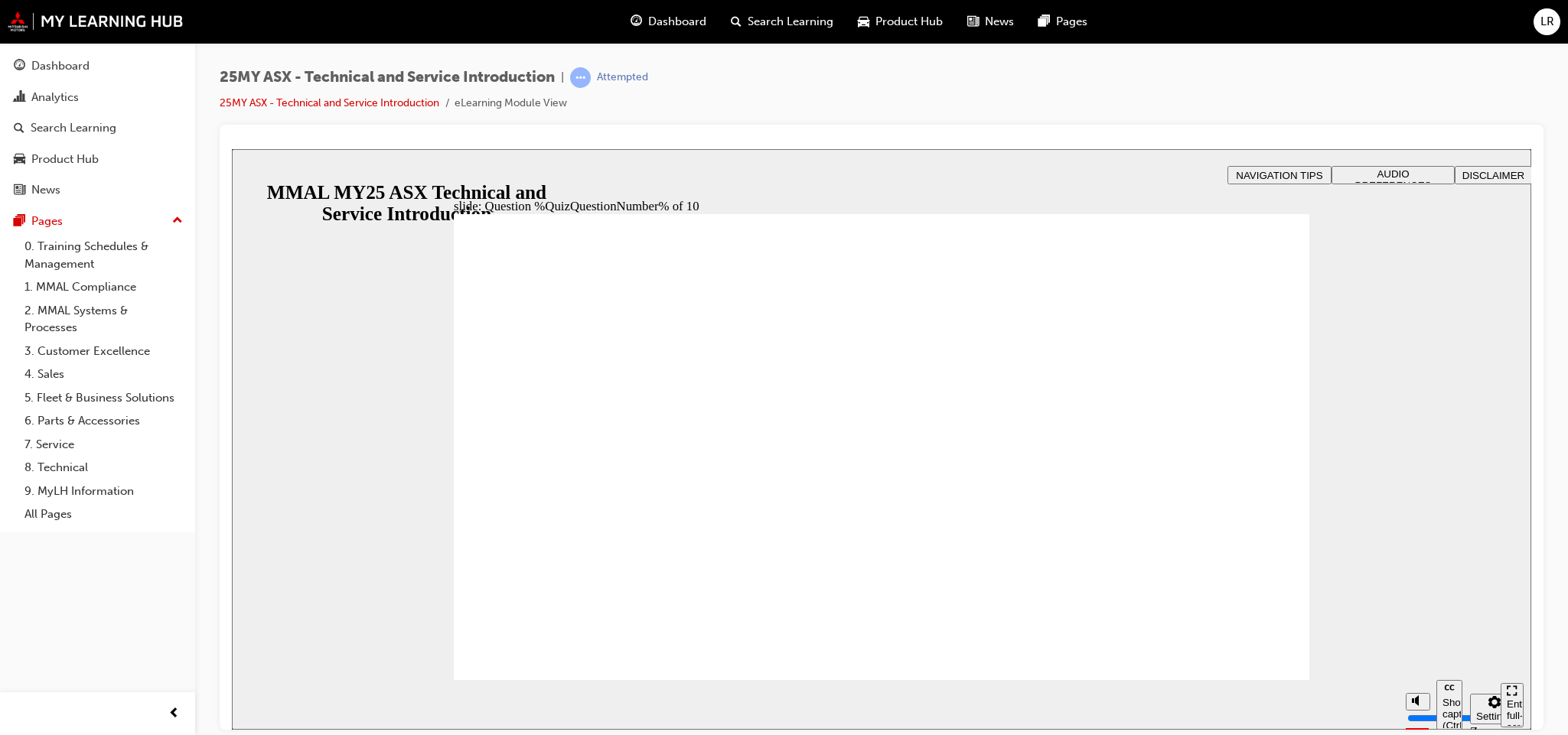
radio input "true"
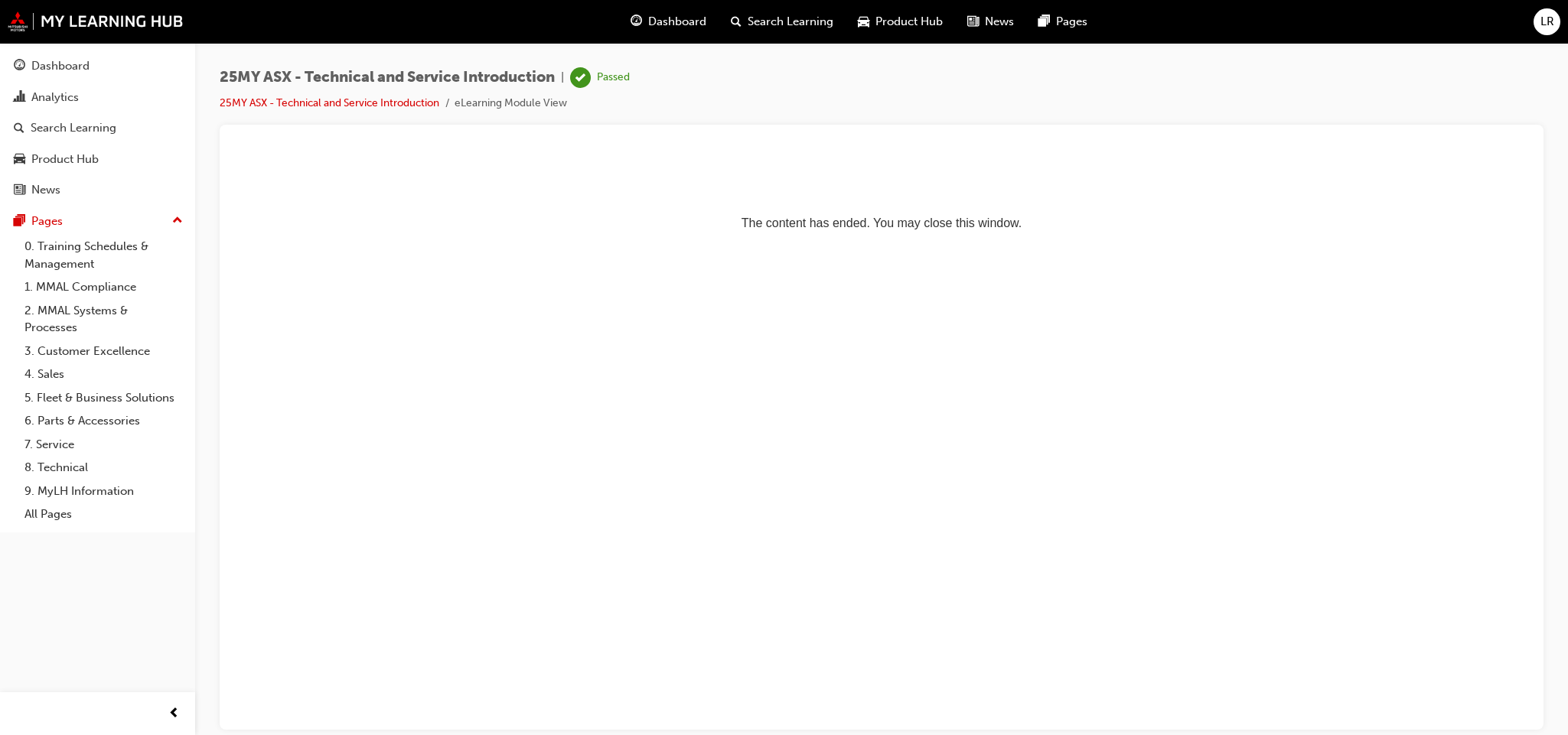
click at [1543, 20] on span "LR" at bounding box center [1548, 21] width 14 height 18
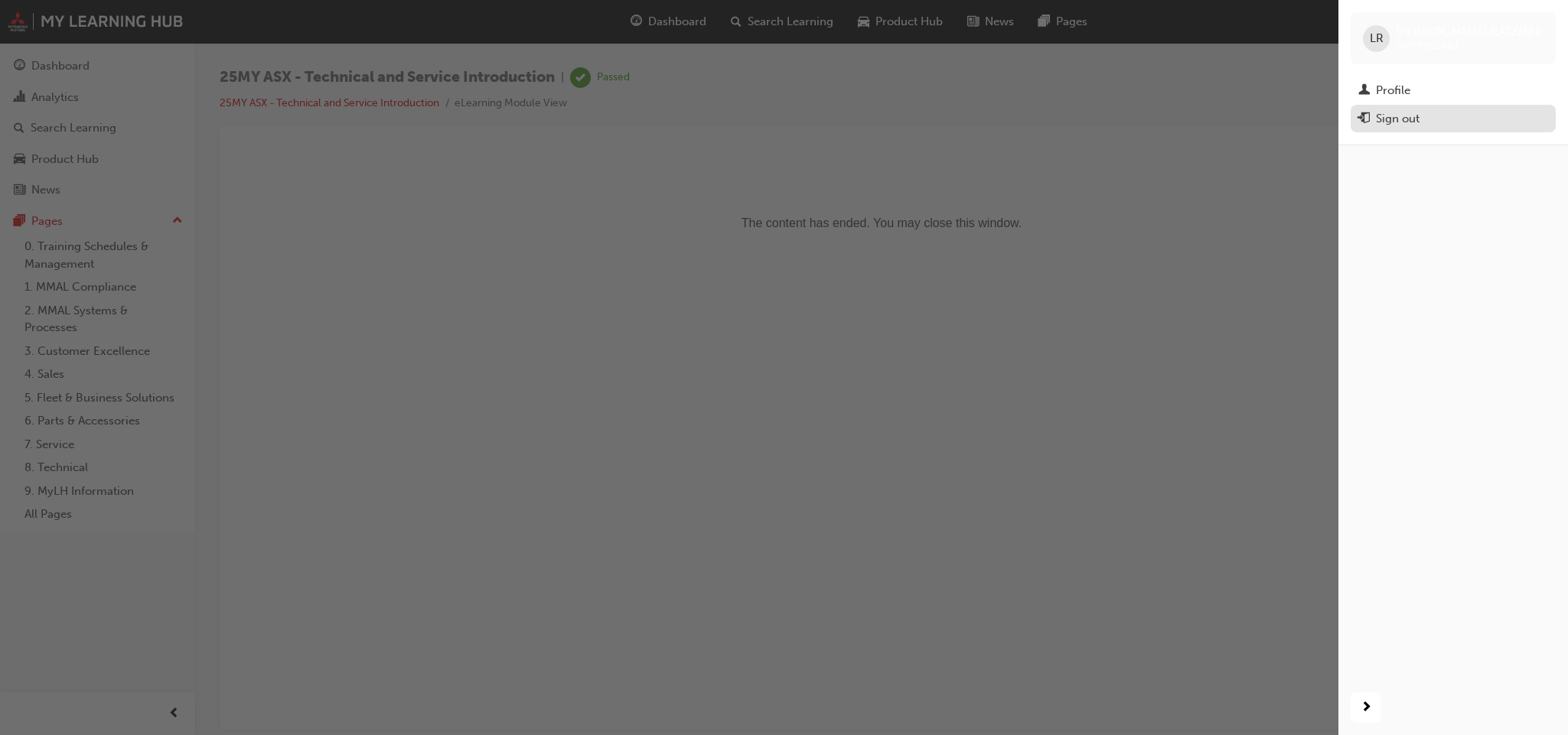
click at [1387, 119] on div "Sign out" at bounding box center [1399, 119] width 44 height 18
